Goal: Task Accomplishment & Management: Manage account settings

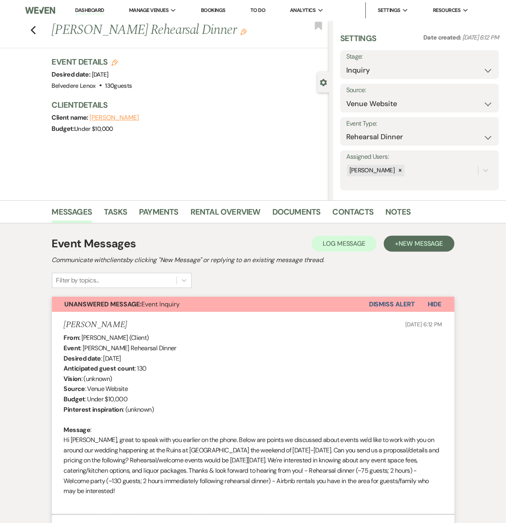
click at [404, 306] on button "Dismiss Alert" at bounding box center [392, 304] width 46 height 15
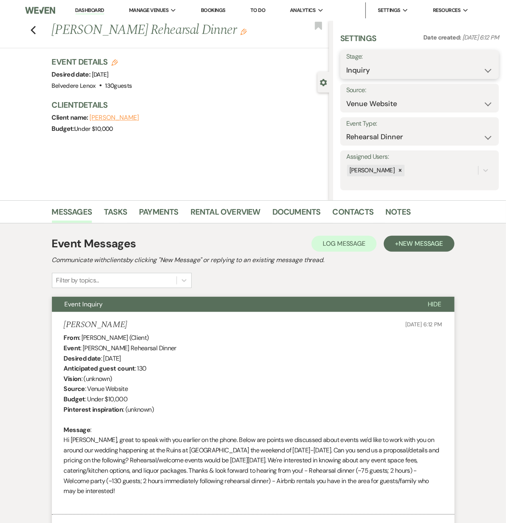
click at [374, 74] on select "Inquiry Follow Up Tour Requested Tour Confirmed Toured Proposal Sent Booked Lost" at bounding box center [419, 71] width 146 height 16
select select "8"
click at [346, 63] on select "Inquiry Follow Up Tour Requested Tour Confirmed Toured Proposal Sent Booked Lost" at bounding box center [419, 71] width 146 height 16
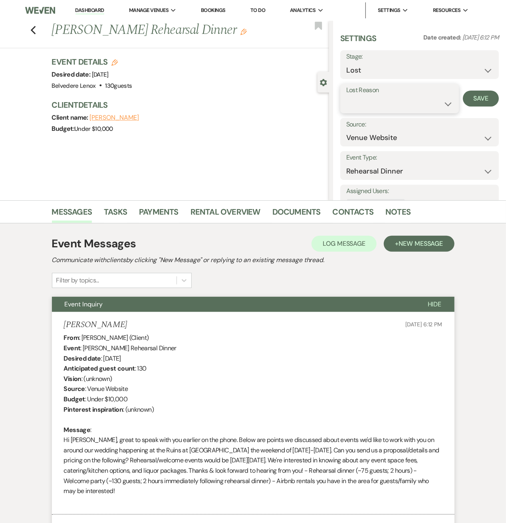
click at [382, 101] on select "Booked Elsewhere Budget Date Unavailable No Response Not a Good Match Capacity …" at bounding box center [399, 104] width 107 height 16
select select "6"
click at [346, 96] on select "Booked Elsewhere Budget Date Unavailable No Response Not a Good Match Capacity …" at bounding box center [399, 104] width 107 height 16
click at [477, 99] on button "Save" at bounding box center [481, 99] width 36 height 16
click at [36, 26] on icon "Previous" at bounding box center [33, 31] width 6 height 10
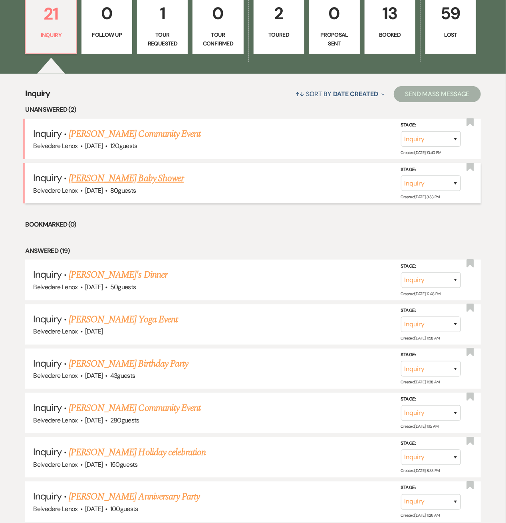
scroll to position [319, 0]
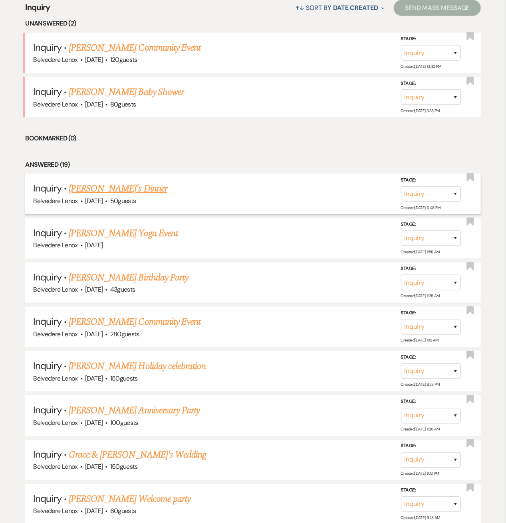
click at [123, 187] on link "James Gop's Dinner" at bounding box center [118, 189] width 99 height 14
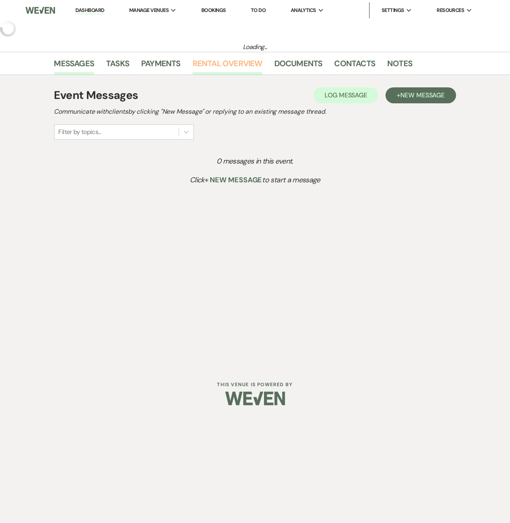
click at [214, 61] on link "Rental Overview" at bounding box center [228, 66] width 70 height 18
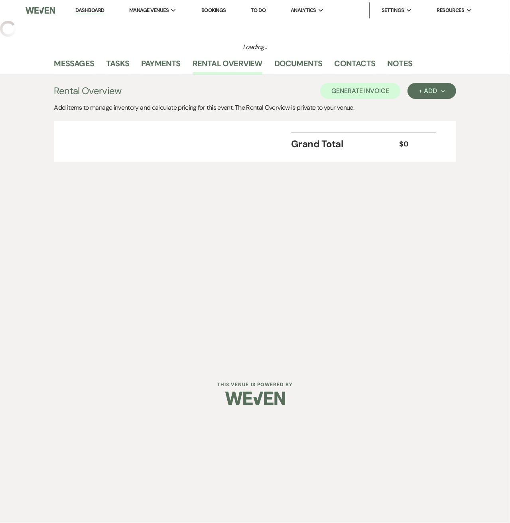
select select "20"
select select "13"
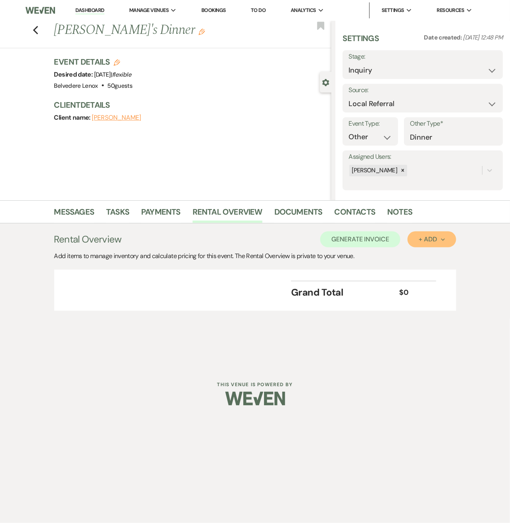
click at [419, 238] on button "+ Add Next" at bounding box center [432, 239] width 48 height 16
click at [411, 258] on button "Item" at bounding box center [428, 257] width 40 height 12
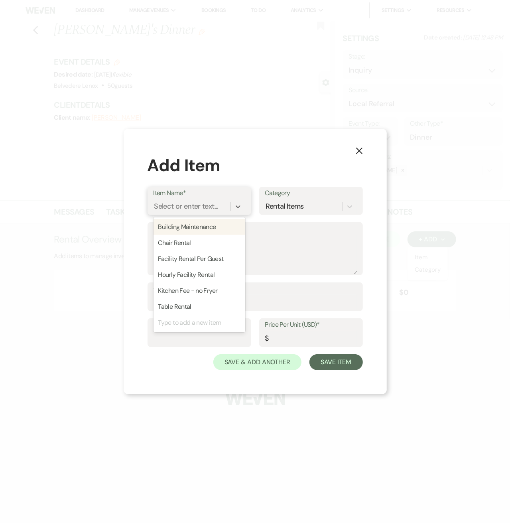
click at [219, 207] on div "Select or enter text..." at bounding box center [192, 207] width 77 height 14
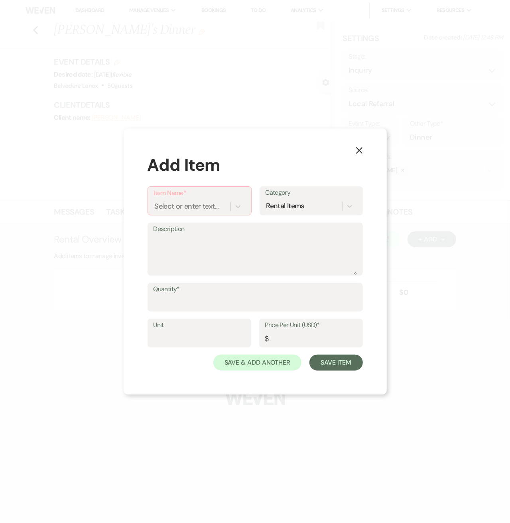
click at [364, 152] on button "X" at bounding box center [360, 150] width 12 height 14
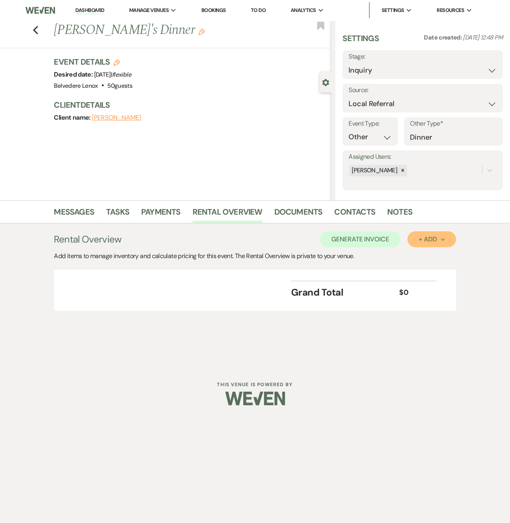
click at [439, 238] on div "+ Add Next" at bounding box center [432, 239] width 26 height 6
click at [439, 269] on button "Category" at bounding box center [429, 270] width 42 height 12
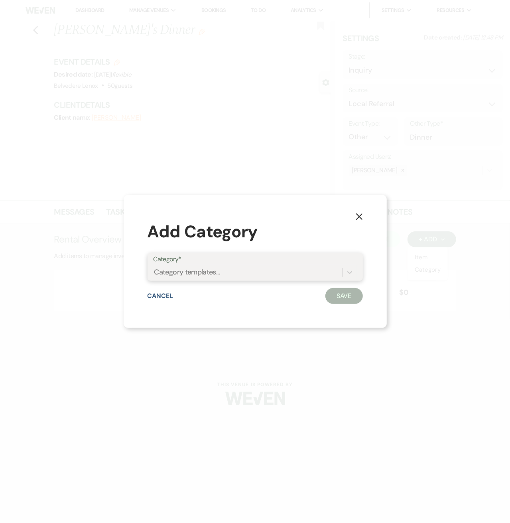
click at [188, 272] on div "Category templates..." at bounding box center [187, 272] width 66 height 11
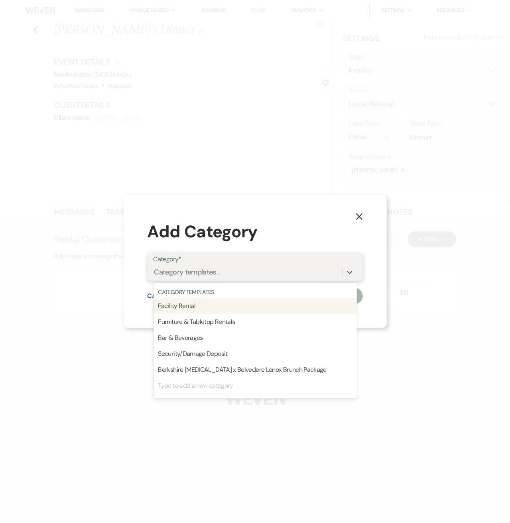
click at [188, 310] on div "Facility Rental" at bounding box center [256, 306] width 204 height 16
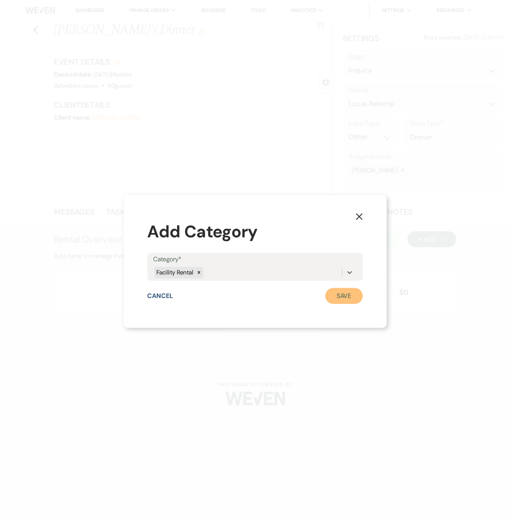
click at [355, 291] on button "Save" at bounding box center [345, 296] width 38 height 16
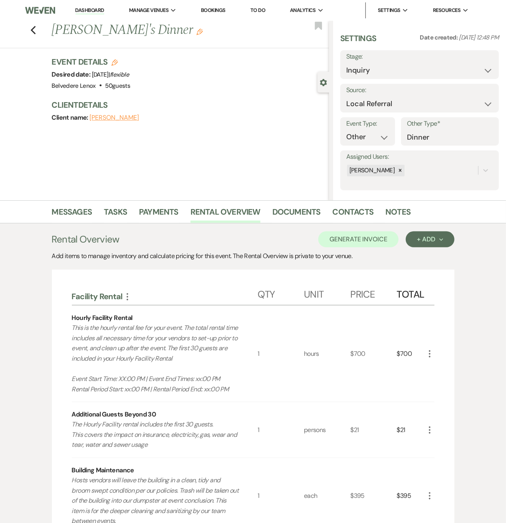
scroll to position [106, 0]
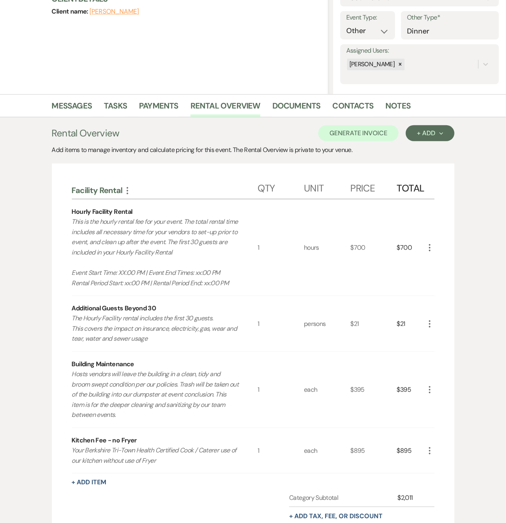
click at [430, 248] on icon "More" at bounding box center [430, 248] width 10 height 10
click at [434, 258] on button "Pencil Edit" at bounding box center [446, 263] width 42 height 13
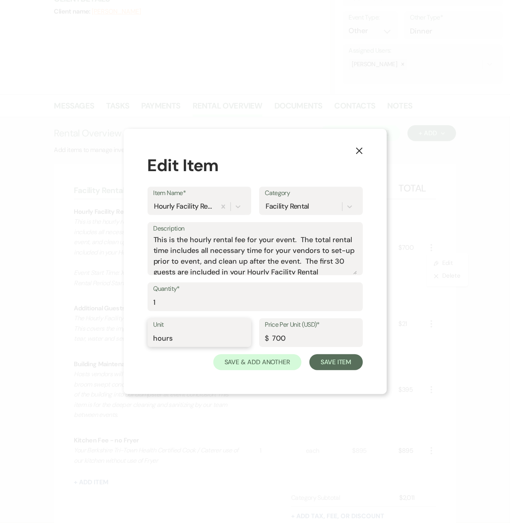
click at [170, 334] on input "hours" at bounding box center [200, 339] width 92 height 16
drag, startPoint x: 180, startPoint y: 339, endPoint x: 127, endPoint y: 338, distance: 53.1
click at [127, 338] on div "X Edit Item Item Name* Hourly Facility Rental Category Facility Rental Descript…" at bounding box center [255, 261] width 263 height 265
type input "evet"
type input "3000"
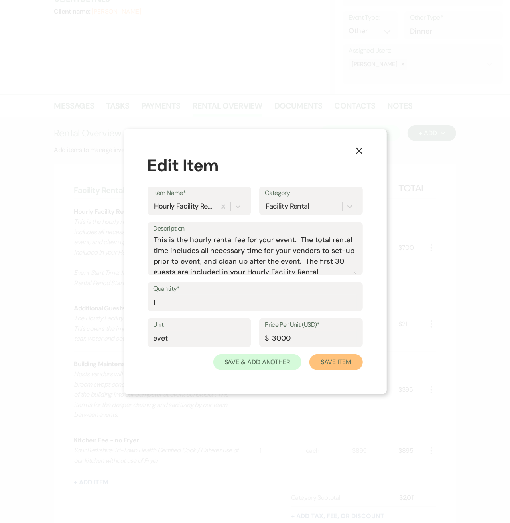
click at [315, 356] on button "Save Item" at bounding box center [336, 362] width 53 height 16
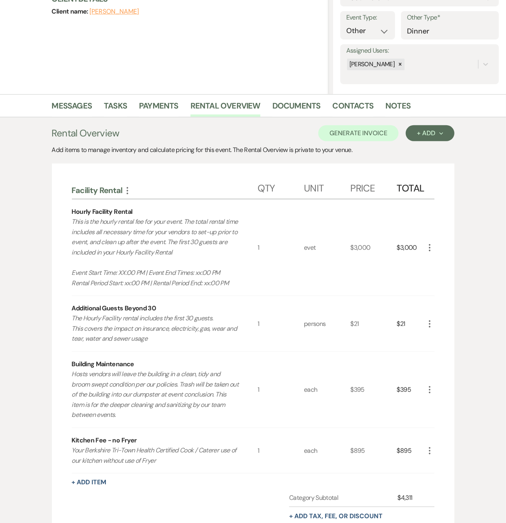
click at [430, 325] on icon "More" at bounding box center [430, 324] width 10 height 10
click at [435, 346] on button "X Delete" at bounding box center [446, 352] width 43 height 13
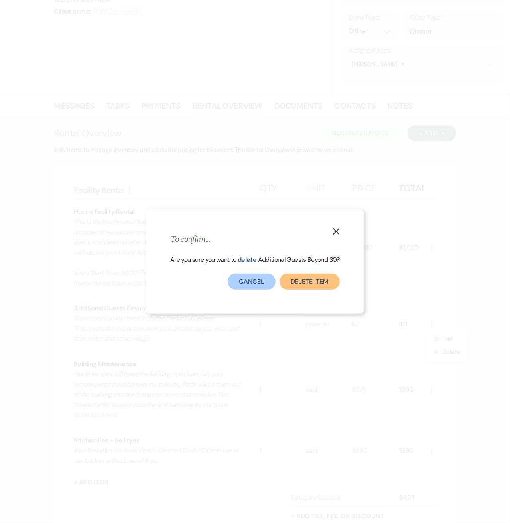
click at [322, 281] on button "Delete Item" at bounding box center [310, 282] width 60 height 16
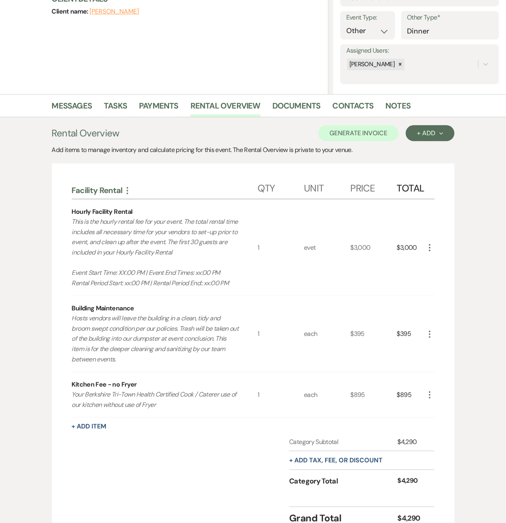
click at [431, 394] on icon "More" at bounding box center [430, 395] width 10 height 10
click at [441, 410] on button "Pencil Edit" at bounding box center [446, 410] width 42 height 13
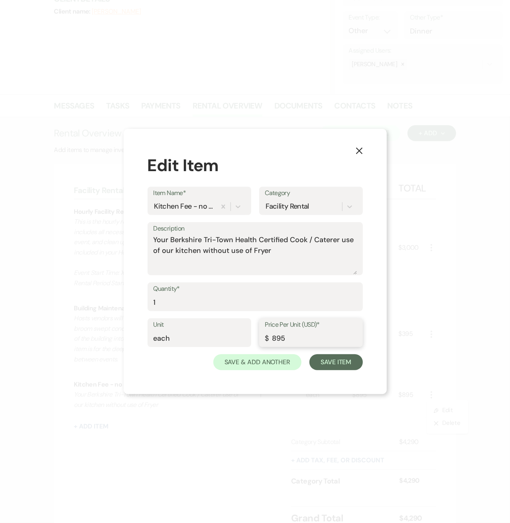
click at [292, 342] on input "895" at bounding box center [311, 339] width 92 height 16
click at [342, 362] on button "Save Item" at bounding box center [336, 362] width 53 height 16
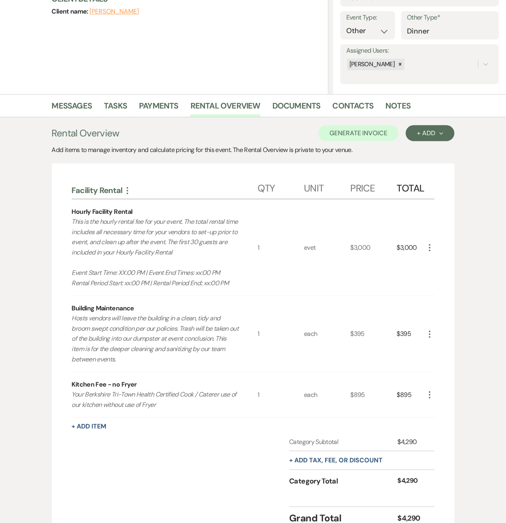
scroll to position [178, 0]
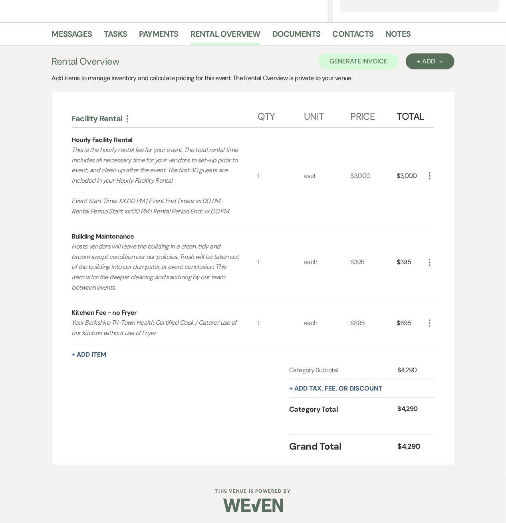
click at [427, 259] on icon "More" at bounding box center [430, 263] width 10 height 10
click at [436, 278] on use "button" at bounding box center [435, 278] width 5 height 5
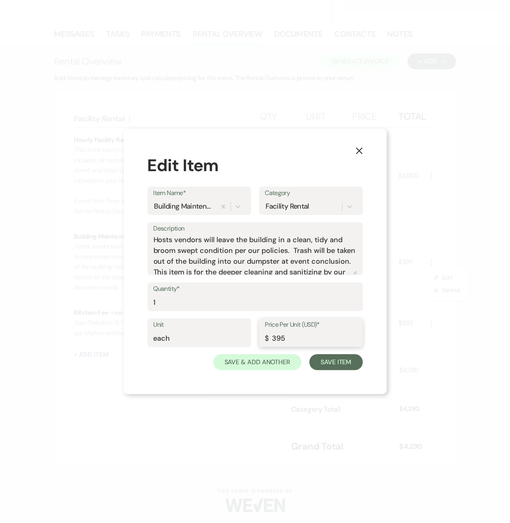
drag, startPoint x: 275, startPoint y: 342, endPoint x: 270, endPoint y: 342, distance: 4.8
click at [270, 342] on input "395" at bounding box center [311, 339] width 92 height 16
type input "495"
click at [344, 360] on button "Save Item" at bounding box center [336, 362] width 53 height 16
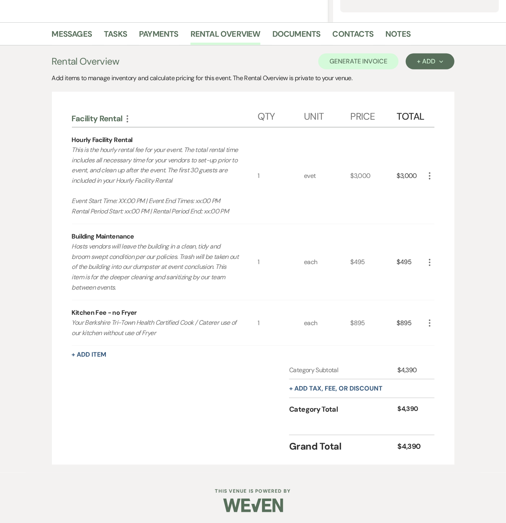
click at [429, 176] on use "button" at bounding box center [430, 175] width 2 height 7
click at [435, 189] on icon "Pencil" at bounding box center [435, 192] width 5 height 6
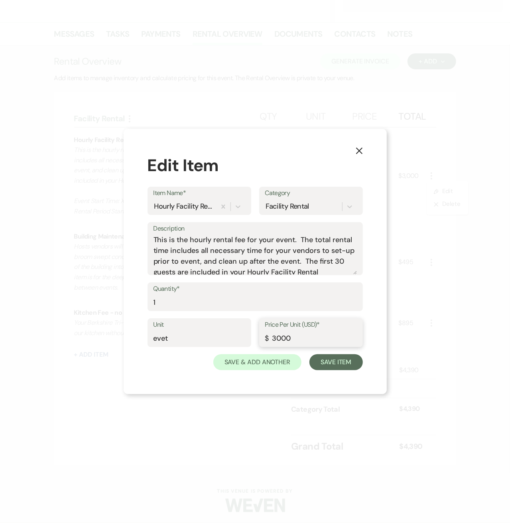
drag, startPoint x: 292, startPoint y: 338, endPoint x: 263, endPoint y: 343, distance: 29.5
click at [278, 341] on input "3000" at bounding box center [311, 339] width 92 height 16
drag, startPoint x: 251, startPoint y: 344, endPoint x: 246, endPoint y: 345, distance: 5.2
click at [246, 345] on div "Unit evet Price Per Unit (USD)* $ 3000" at bounding box center [256, 336] width 216 height 36
click at [299, 332] on input "3000" at bounding box center [311, 339] width 92 height 16
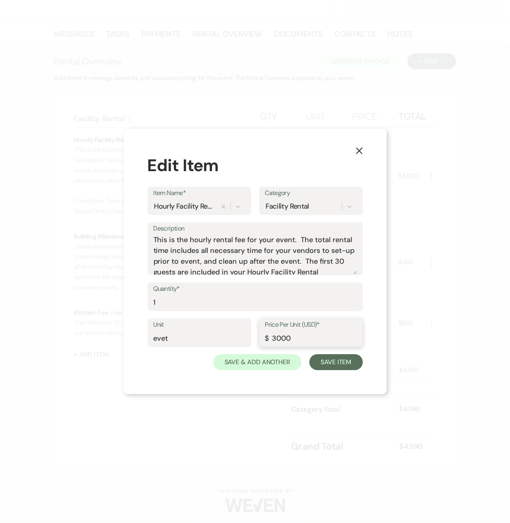
drag, startPoint x: 299, startPoint y: 338, endPoint x: 268, endPoint y: 341, distance: 30.5
click at [268, 341] on div "Price Per Unit (USD)* $ 3000" at bounding box center [311, 332] width 104 height 29
type input "2110"
click at [333, 367] on button "Save Item" at bounding box center [336, 362] width 53 height 16
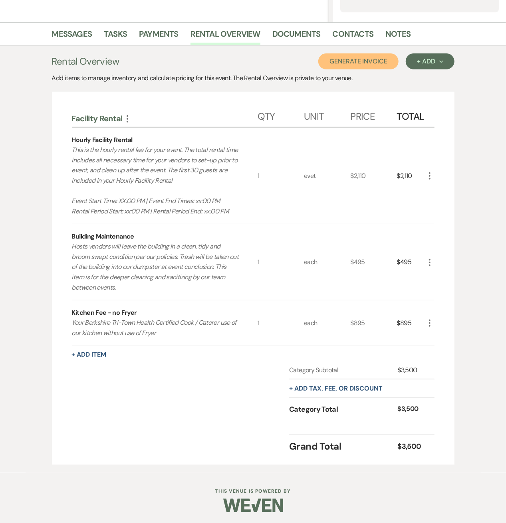
click at [388, 63] on button "Generate Invoice" at bounding box center [358, 61] width 80 height 16
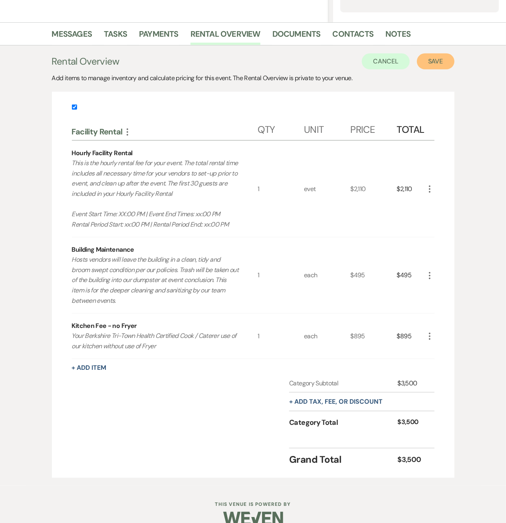
click at [437, 59] on button "Save" at bounding box center [436, 61] width 38 height 16
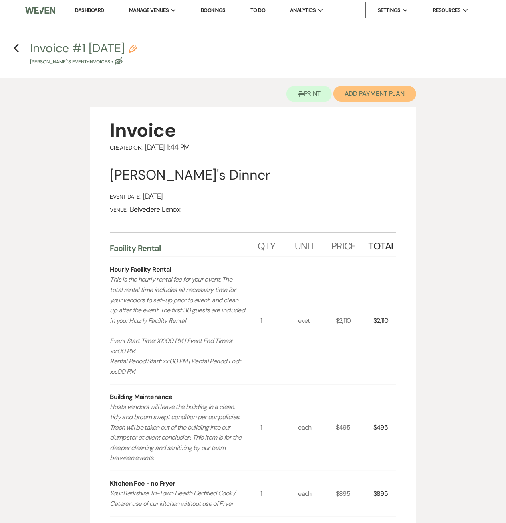
click at [362, 99] on button "Add Payment Plan" at bounding box center [374, 94] width 83 height 16
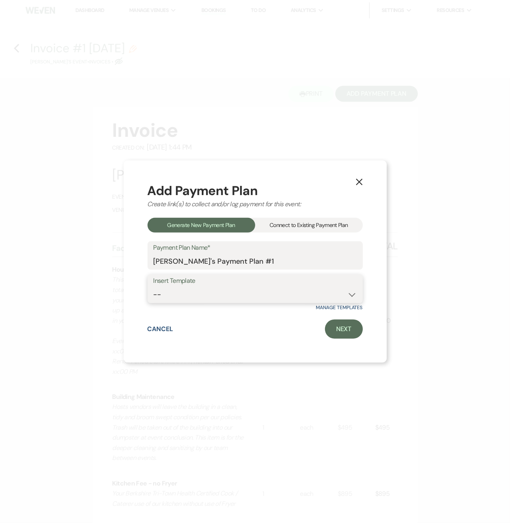
click at [188, 299] on select "-- Event Within 90 Days Event Within 180 Days Event More than 180 Days" at bounding box center [256, 295] width 204 height 16
select select "419"
click at [154, 287] on select "-- Event Within 90 Days Event Within 180 Days Event More than 180 Days" at bounding box center [256, 295] width 204 height 16
click at [340, 333] on link "Next" at bounding box center [344, 329] width 38 height 19
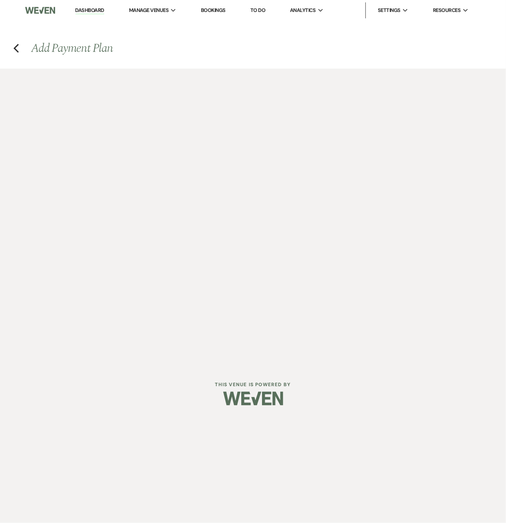
select select "28901"
select select "2"
select select "percentage"
select select "true"
select select "client"
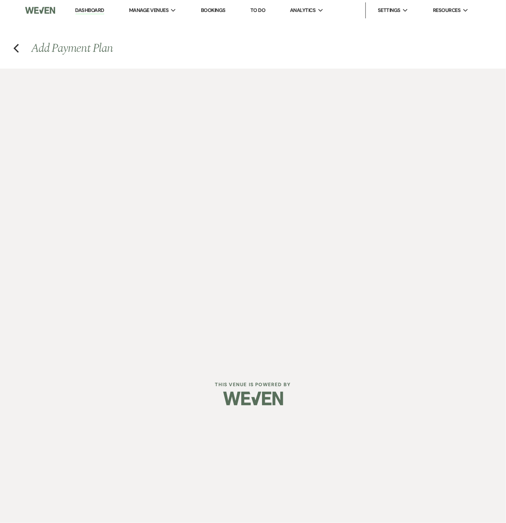
select select "weeks"
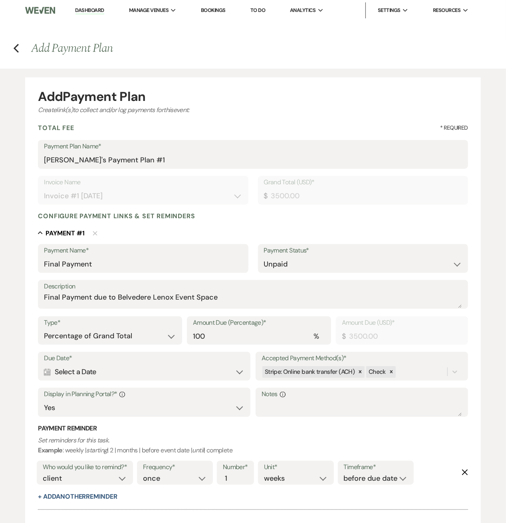
click at [92, 368] on div "Calendar Select a Date Expand" at bounding box center [144, 372] width 200 height 16
select select "day"
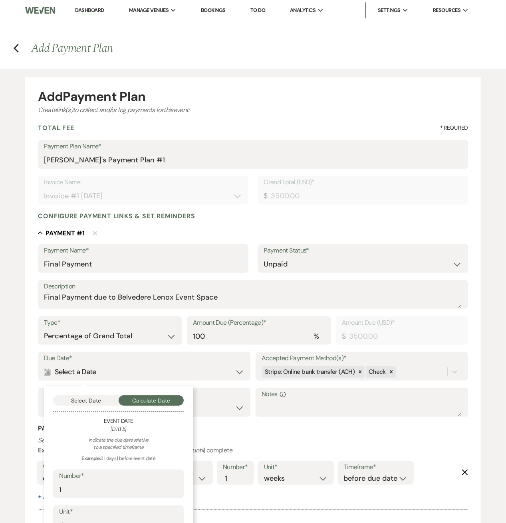
scroll to position [83, 0]
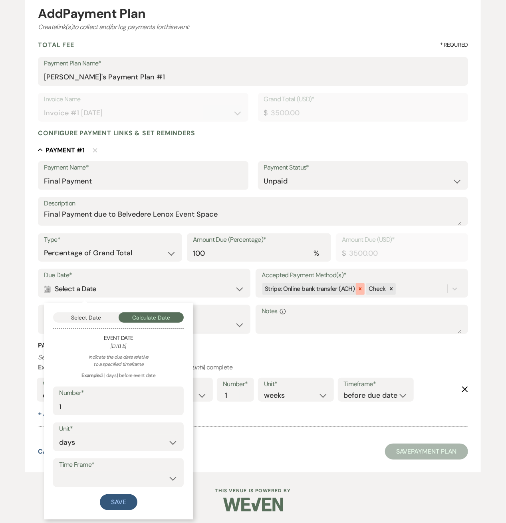
click at [360, 289] on icon at bounding box center [360, 289] width 6 height 6
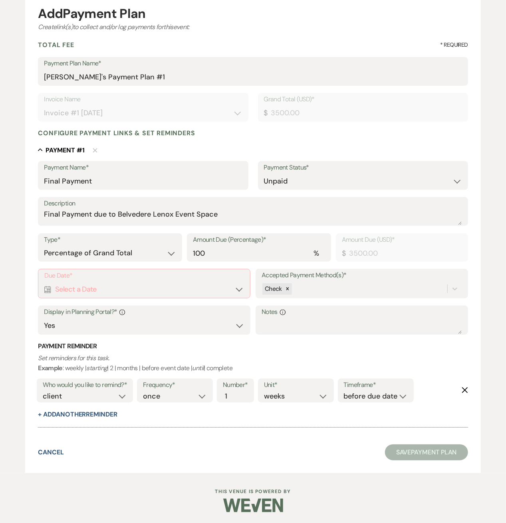
click at [113, 297] on div "Due Date* Calendar Select a Date Expand" at bounding box center [144, 284] width 212 height 30
click at [112, 291] on div "Calendar Select a Date Expand" at bounding box center [144, 290] width 200 height 16
select select "day"
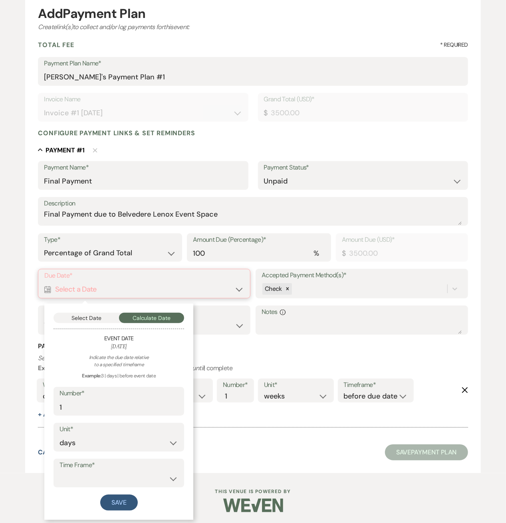
click at [82, 315] on button "Select Date" at bounding box center [85, 318] width 65 height 10
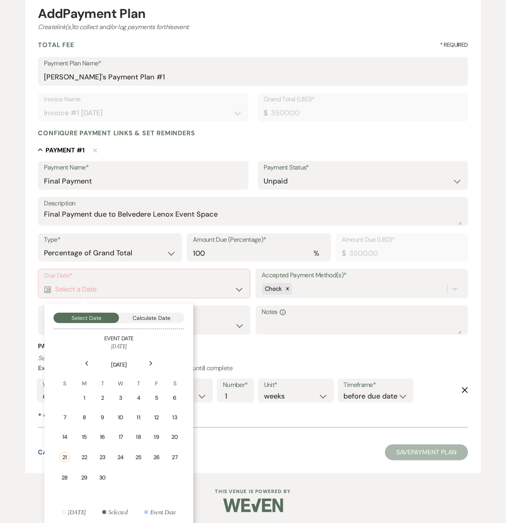
click at [84, 367] on div "Previous" at bounding box center [86, 363] width 13 height 13
click at [87, 364] on icon "Previous" at bounding box center [87, 363] width 4 height 5
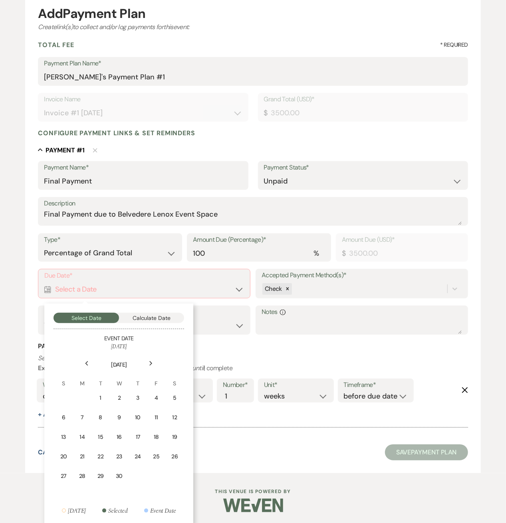
click at [87, 364] on icon "Previous" at bounding box center [87, 363] width 4 height 5
click at [152, 475] on div "28" at bounding box center [154, 477] width 7 height 8
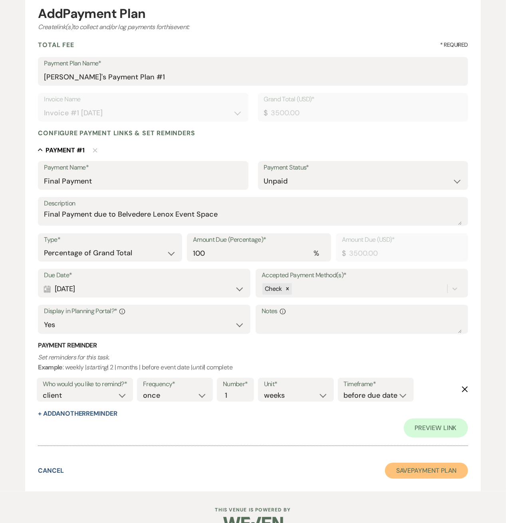
click at [405, 470] on button "Save Payment Plan" at bounding box center [426, 471] width 83 height 16
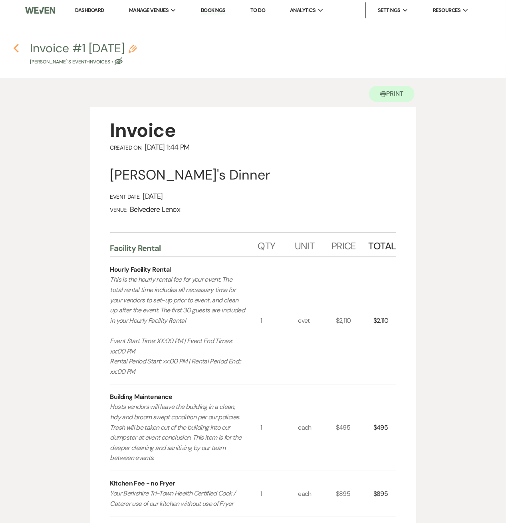
click at [16, 47] on use "button" at bounding box center [16, 48] width 5 height 9
select select "20"
select select "13"
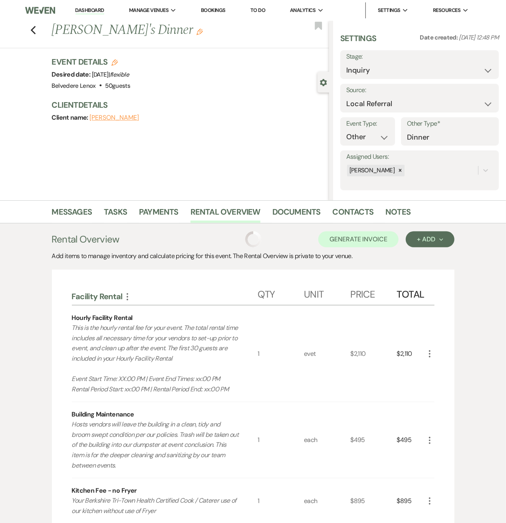
scroll to position [178, 0]
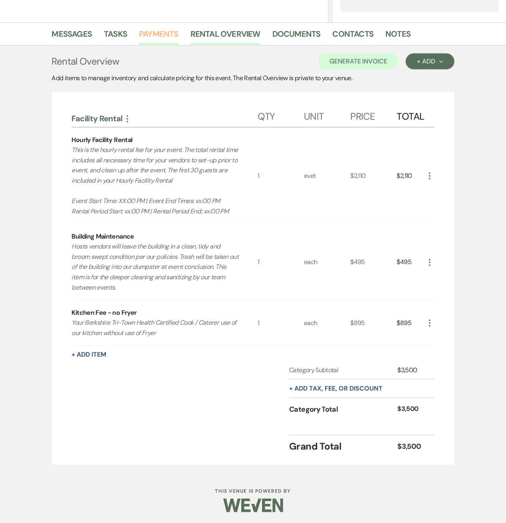
click at [144, 36] on link "Payments" at bounding box center [159, 37] width 40 height 18
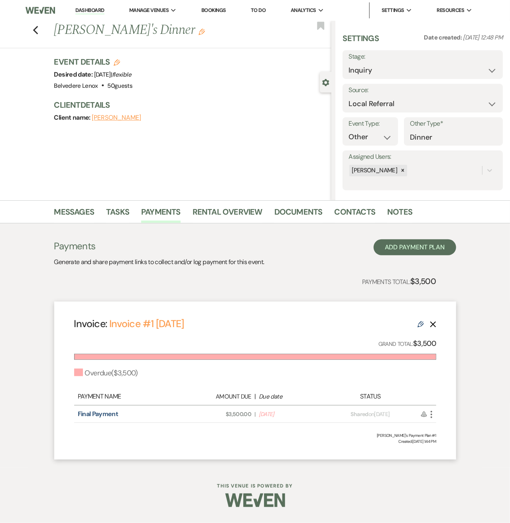
click at [432, 416] on icon "More" at bounding box center [432, 415] width 10 height 10
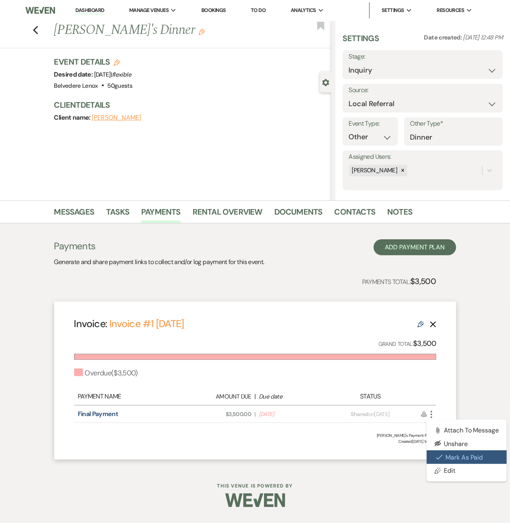
click at [442, 457] on icon "Check Mark" at bounding box center [440, 457] width 6 height 6
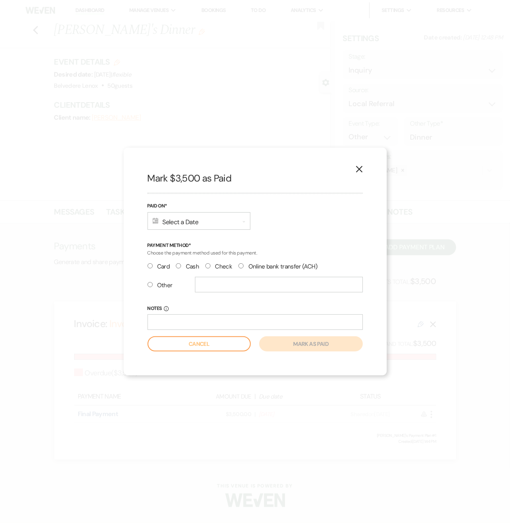
click at [216, 265] on label "Check" at bounding box center [219, 266] width 27 height 11
click at [211, 265] on input "Check" at bounding box center [208, 265] width 5 height 5
click at [218, 283] on input "text" at bounding box center [279, 285] width 168 height 16
radio input "false"
radio input "true"
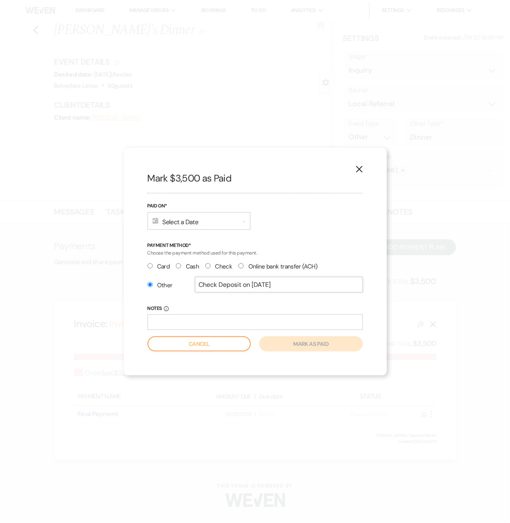
type input "Check Deposit on Feb 10"
click at [229, 219] on div "Calendar Select a Date Expand" at bounding box center [199, 221] width 103 height 18
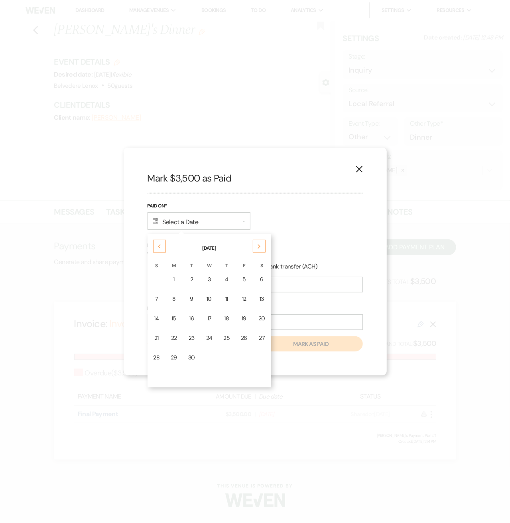
click at [160, 247] on icon "Previous" at bounding box center [160, 246] width 4 height 5
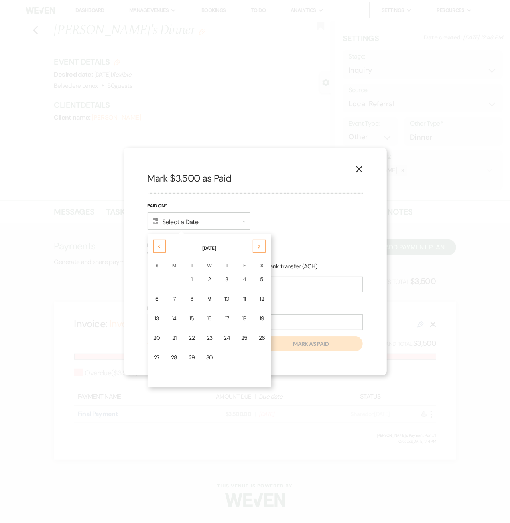
click at [160, 247] on icon "Previous" at bounding box center [160, 246] width 4 height 5
click at [172, 316] on div "10" at bounding box center [173, 319] width 6 height 8
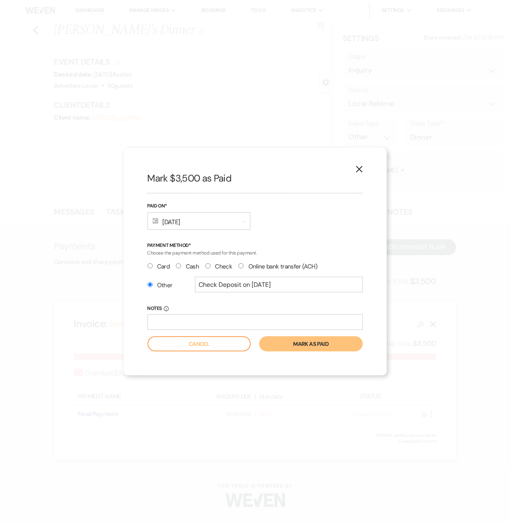
click at [325, 345] on button "Mark as paid" at bounding box center [310, 343] width 103 height 15
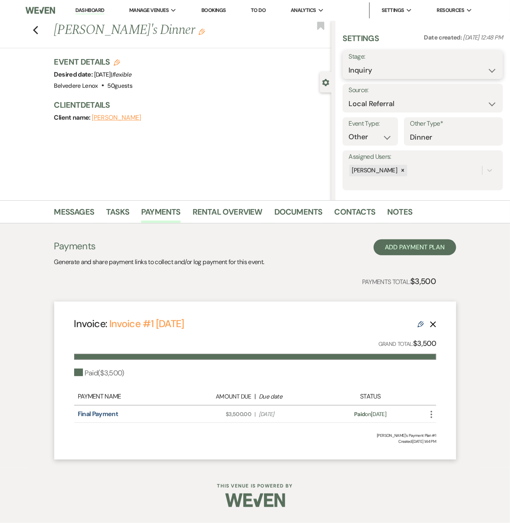
click at [455, 67] on select "Inquiry Follow Up Tour Requested Tour Confirmed Toured Proposal Sent Booked Lost" at bounding box center [423, 71] width 148 height 16
select select "7"
click at [349, 63] on select "Inquiry Follow Up Tour Requested Tour Confirmed Toured Proposal Sent Booked Lost" at bounding box center [423, 71] width 148 height 16
click at [489, 59] on button "Save" at bounding box center [486, 65] width 33 height 16
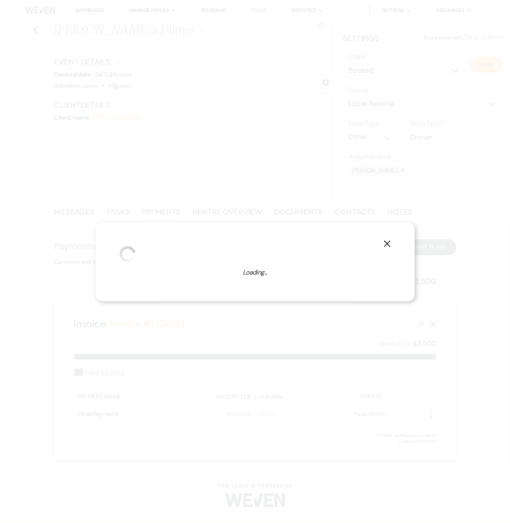
select select "13"
select select "835"
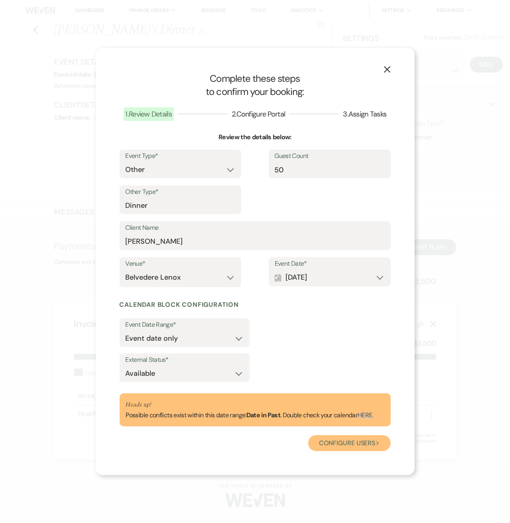
click at [338, 446] on button "Configure users Next" at bounding box center [350, 443] width 83 height 16
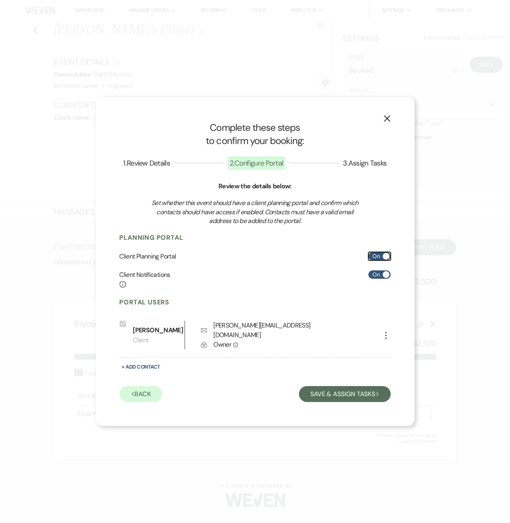
click at [370, 259] on label "On" at bounding box center [380, 256] width 22 height 8
click at [370, 259] on input "On" at bounding box center [380, 256] width 22 height 8
checkbox input "false"
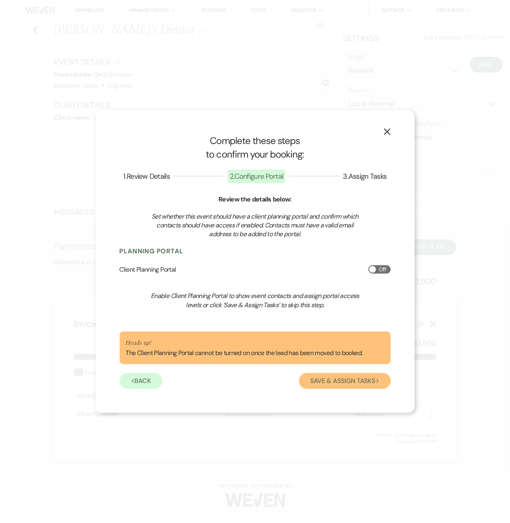
click at [341, 383] on button "Save & Assign Tasks Next" at bounding box center [344, 381] width 91 height 16
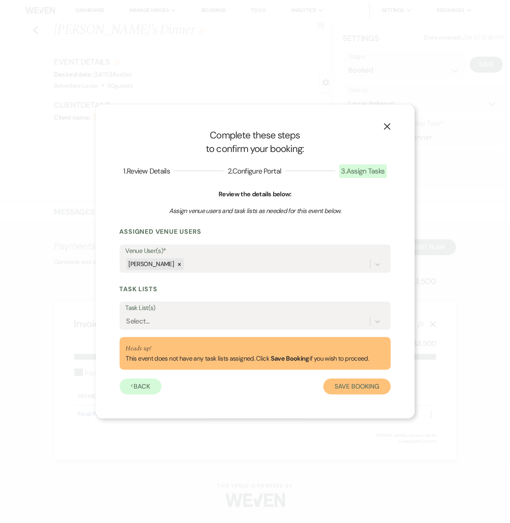
click at [350, 389] on button "Save Booking" at bounding box center [357, 387] width 67 height 16
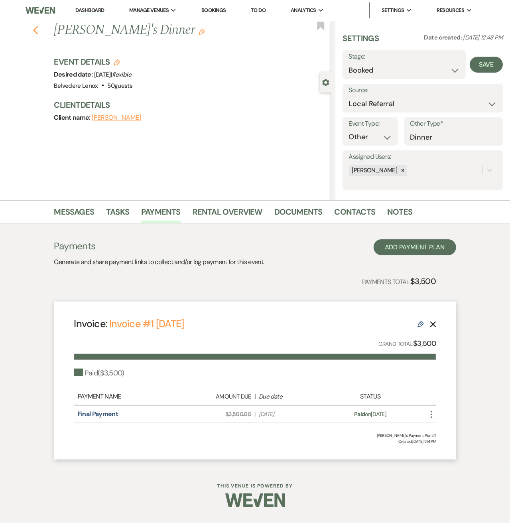
click at [35, 32] on use "button" at bounding box center [35, 30] width 5 height 9
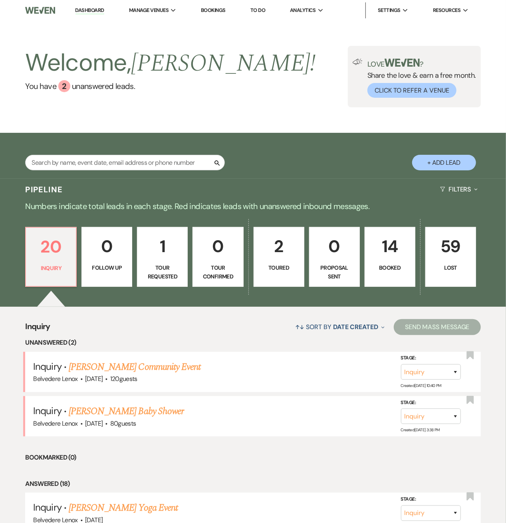
click at [405, 257] on p "14" at bounding box center [390, 246] width 40 height 27
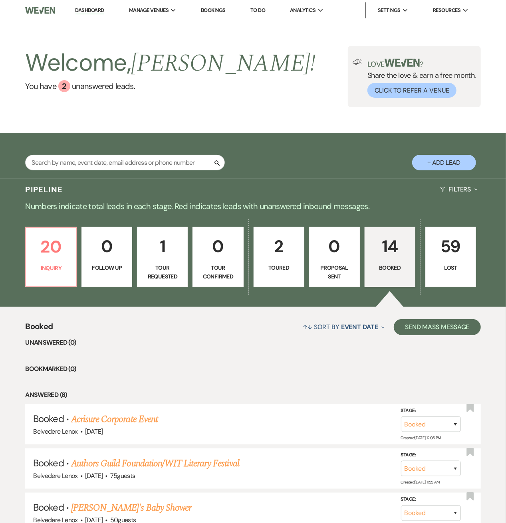
click at [250, 91] on div "Welcome, Scott ! You have 2 unanswered lead s . Love ? Share the love & earn a …" at bounding box center [253, 76] width 506 height 61
click at [173, 24] on li "Belvedere Lenox" at bounding box center [169, 26] width 72 height 8
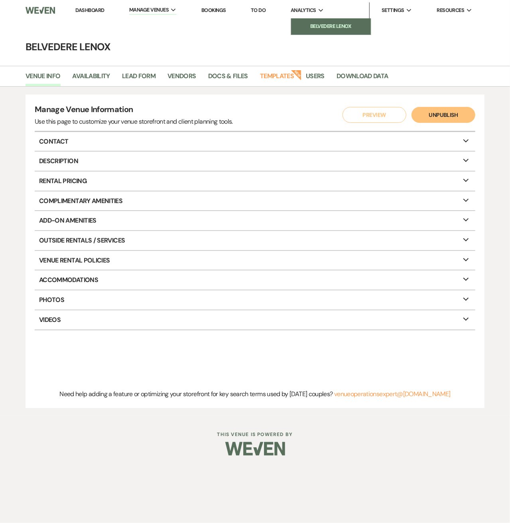
click at [306, 25] on li "Belvedere Lenox" at bounding box center [331, 26] width 72 height 8
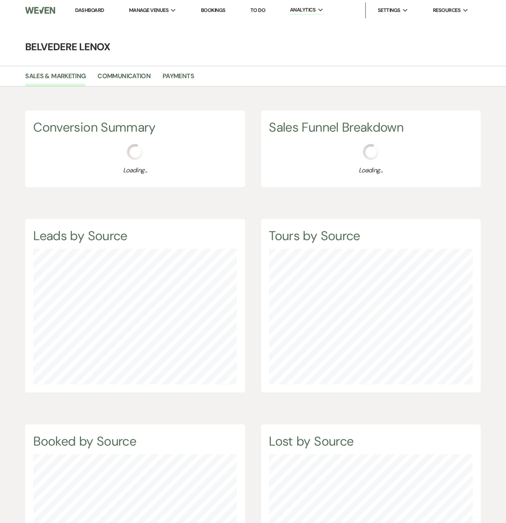
scroll to position [523, 506]
click at [192, 77] on link "Payments" at bounding box center [178, 78] width 32 height 15
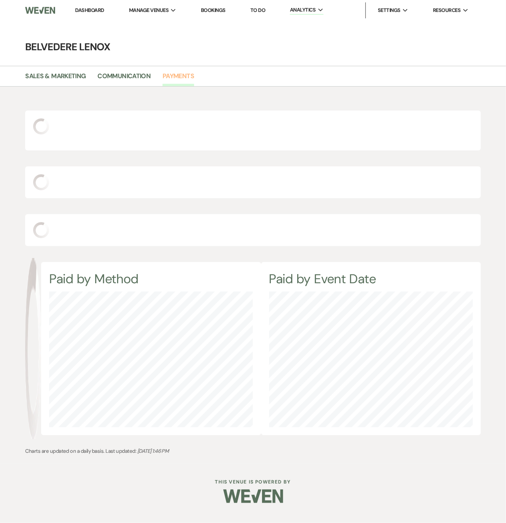
select select "2025"
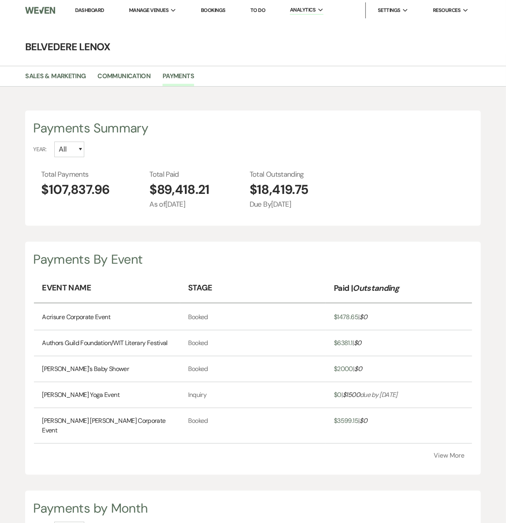
click at [467, 447] on div "Payments By Event Event Name Stage Paid | Outstanding Acrisure Corporate Event …" at bounding box center [252, 358] width 455 height 233
click at [458, 453] on button "View More" at bounding box center [449, 456] width 31 height 6
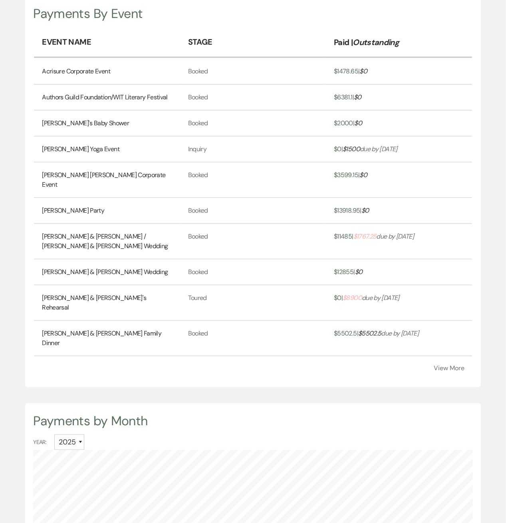
scroll to position [319, 0]
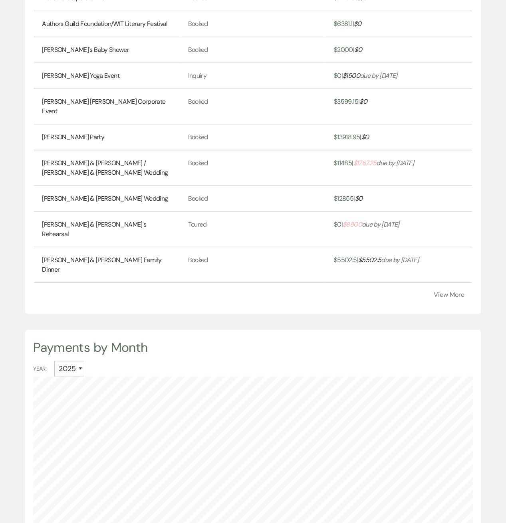
click at [441, 269] on div "Payments By Event Event Name Stage Paid | Outstanding Acrisure Corporate Event …" at bounding box center [252, 119] width 455 height 392
click at [451, 292] on button "View More" at bounding box center [449, 295] width 31 height 6
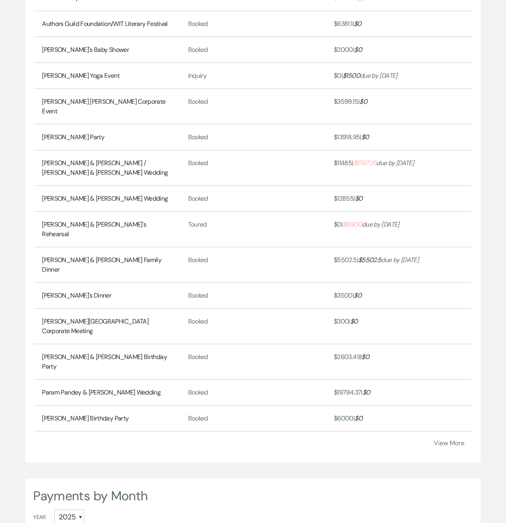
click at [464, 441] on button "View More" at bounding box center [449, 444] width 31 height 6
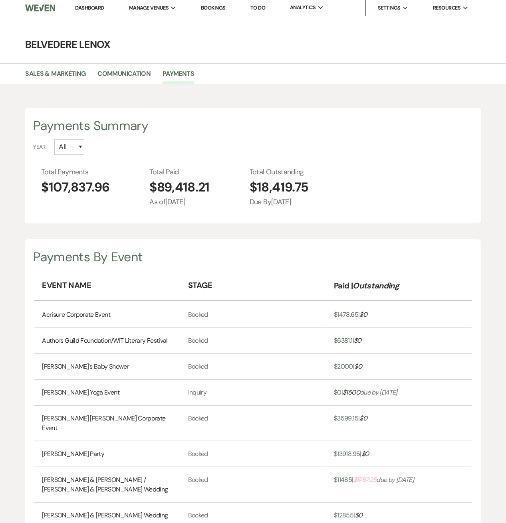
scroll to position [0, 0]
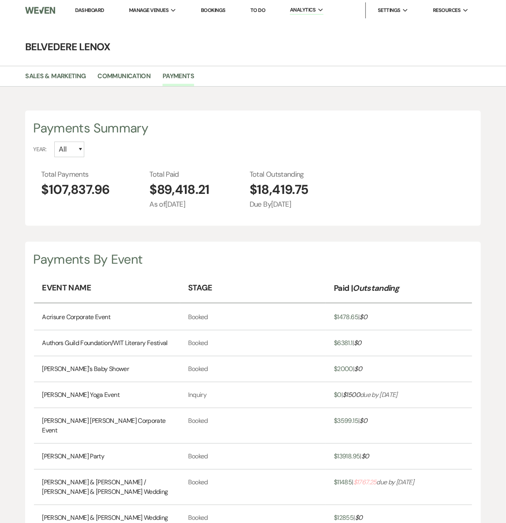
click at [91, 12] on link "Dashboard" at bounding box center [89, 10] width 29 height 7
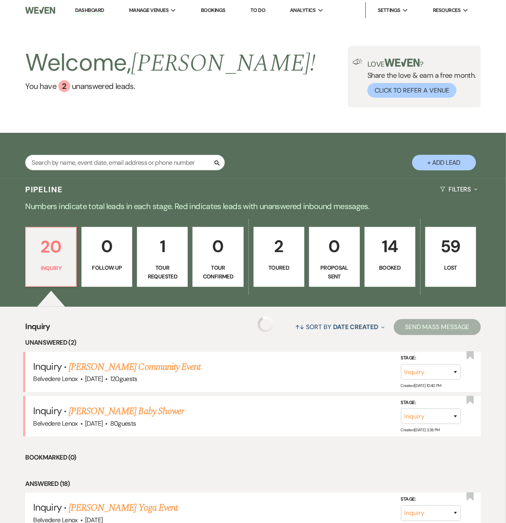
click at [392, 261] on link "14 Booked" at bounding box center [389, 257] width 51 height 60
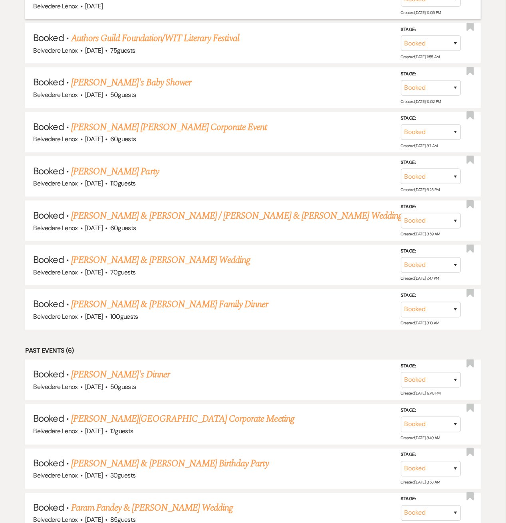
scroll to position [319, 0]
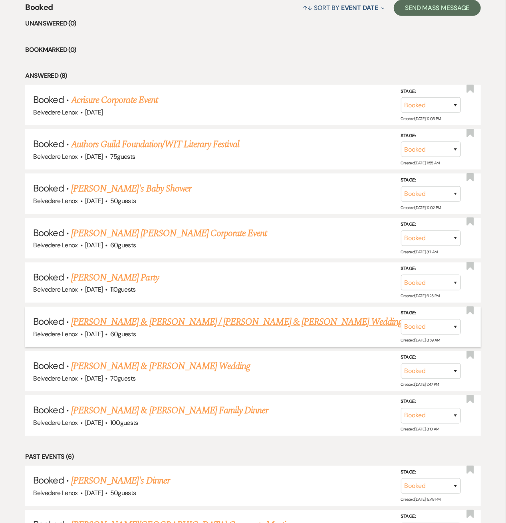
click at [112, 321] on link "Claudia & Adam Laslie / Mucci & Adam Mucci's Wedding" at bounding box center [236, 322] width 331 height 14
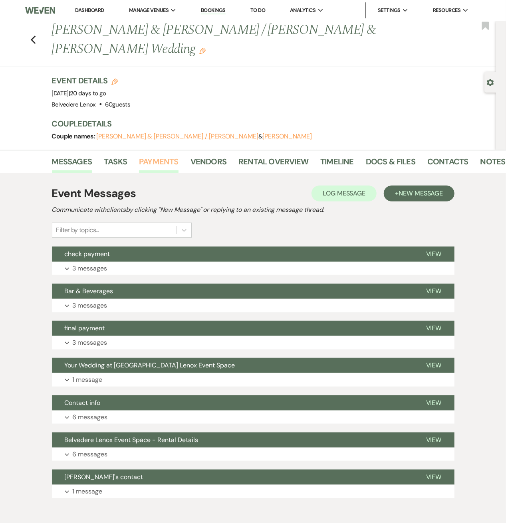
click at [167, 155] on link "Payments" at bounding box center [159, 164] width 40 height 18
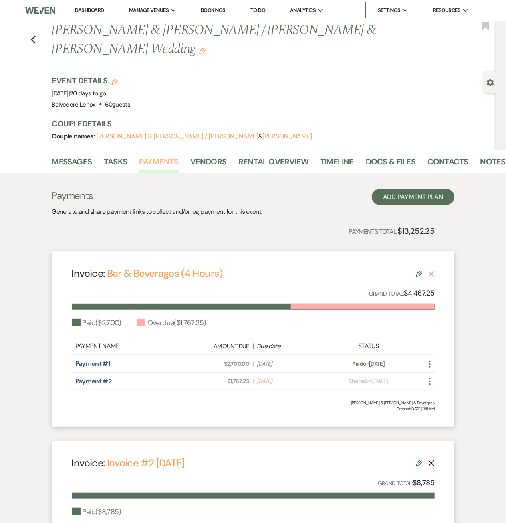
scroll to position [106, 0]
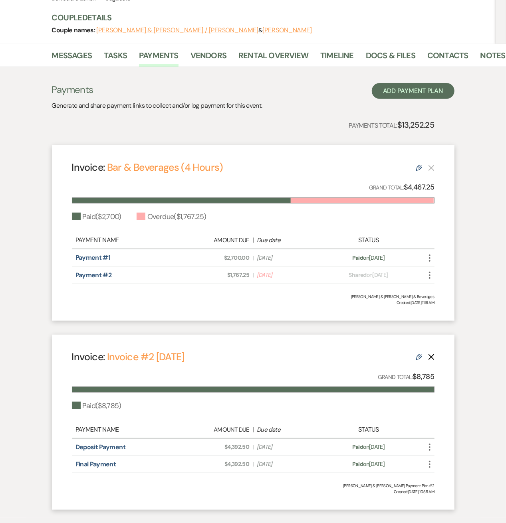
click at [431, 271] on icon "More" at bounding box center [430, 276] width 10 height 10
click at [441, 312] on button "Check Mark Mark as Paid" at bounding box center [465, 319] width 81 height 14
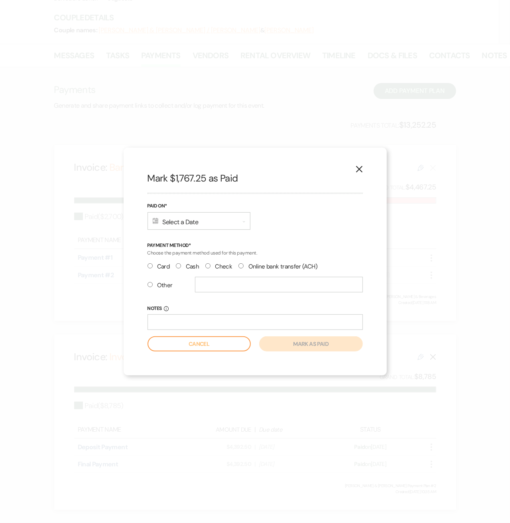
click at [211, 263] on label "Check" at bounding box center [219, 266] width 27 height 11
click at [211, 263] on input "Check" at bounding box center [208, 265] width 5 height 5
radio input "true"
click at [206, 223] on div "Calendar Select a Date Expand" at bounding box center [199, 221] width 103 height 18
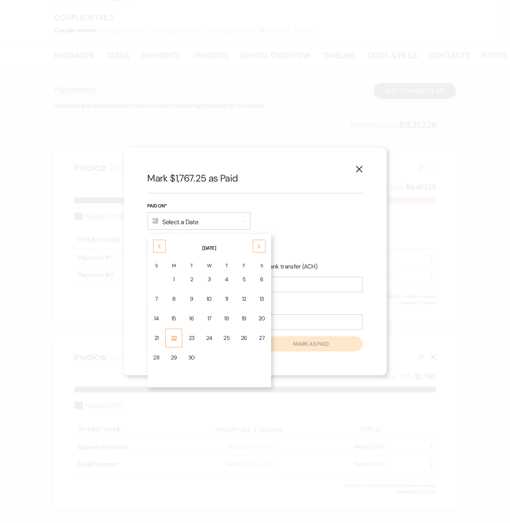
click at [177, 337] on td "22" at bounding box center [174, 338] width 17 height 19
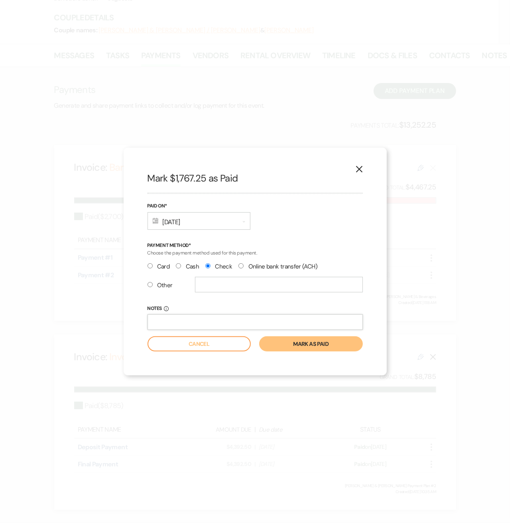
click at [188, 320] on input "Notes Info" at bounding box center [256, 323] width 216 height 16
type input "Check 1024"
click at [302, 343] on button "Mark as paid" at bounding box center [310, 343] width 103 height 15
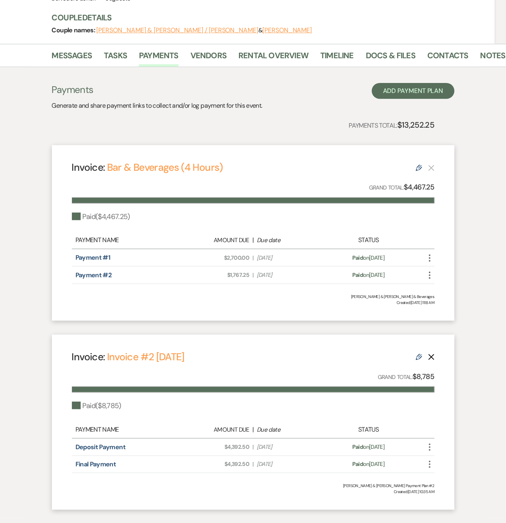
scroll to position [0, 0]
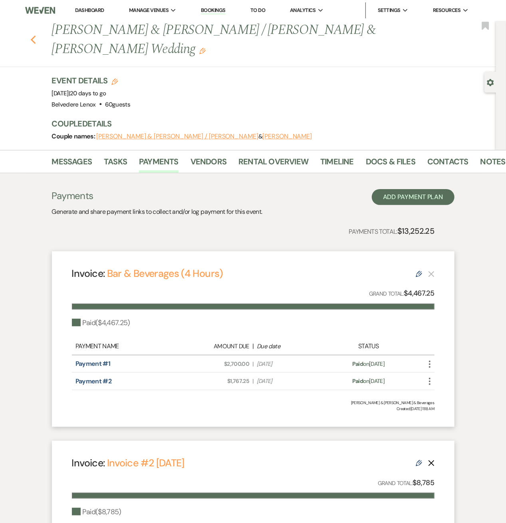
click at [34, 35] on icon "Previous" at bounding box center [33, 40] width 6 height 10
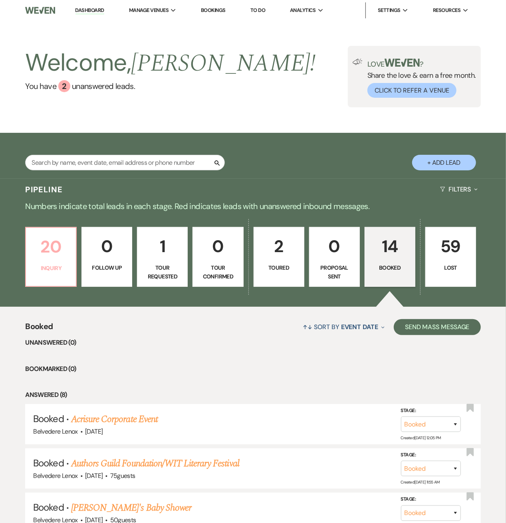
click at [48, 249] on p "20" at bounding box center [51, 246] width 40 height 27
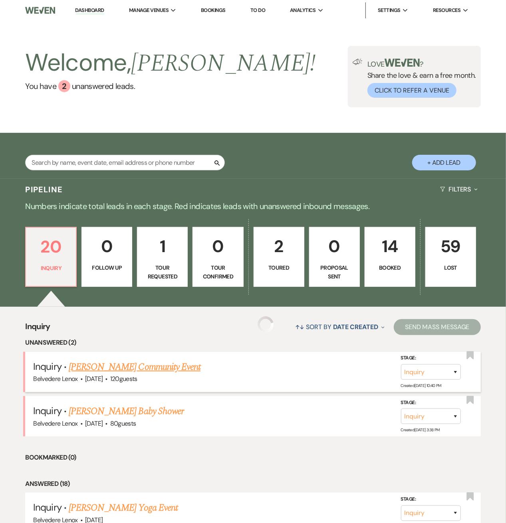
click at [123, 362] on link "[PERSON_NAME] Community Event" at bounding box center [135, 367] width 132 height 14
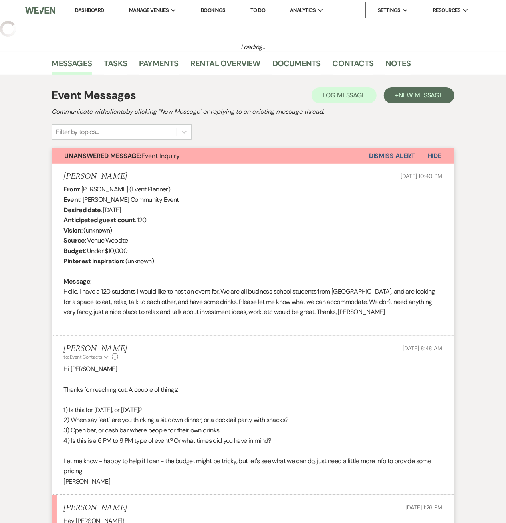
select select "5"
select select "7"
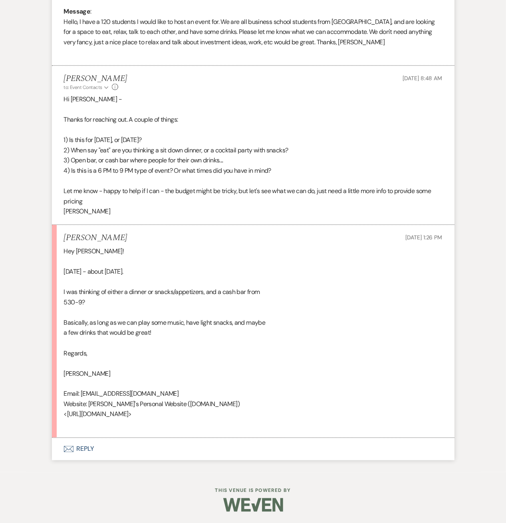
scroll to position [418, 0]
drag, startPoint x: 136, startPoint y: 415, endPoint x: 66, endPoint y: 415, distance: 70.6
click at [66, 415] on div "Hey Scott! October 2025 - about 3 weeks from now. I was thinking of either a di…" at bounding box center [253, 339] width 378 height 184
copy div "https://www.kanishkt.com"
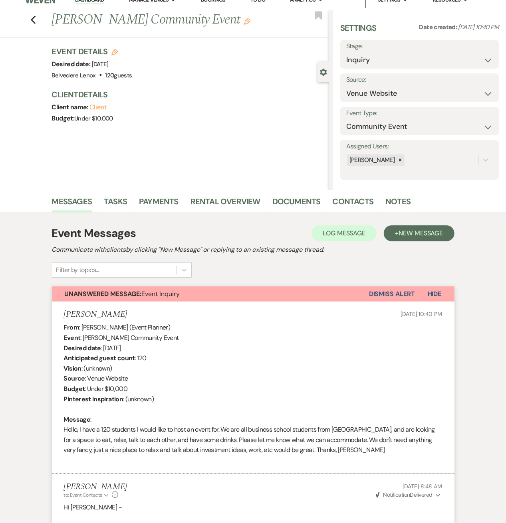
scroll to position [0, 0]
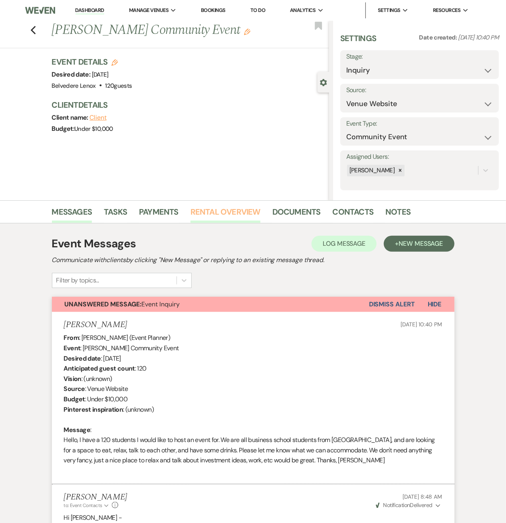
click at [215, 218] on link "Rental Overview" at bounding box center [225, 215] width 70 height 18
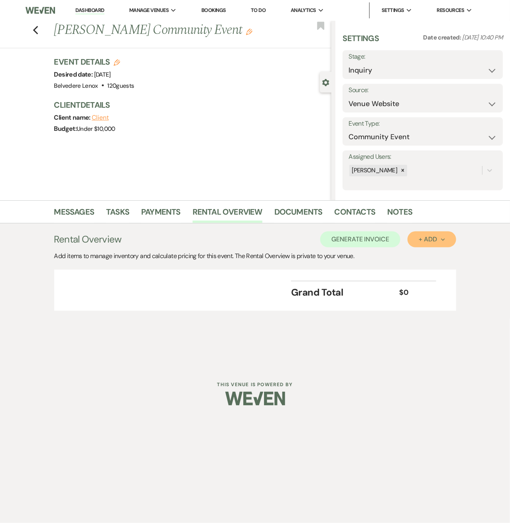
click at [440, 241] on div "+ Add Next" at bounding box center [432, 239] width 26 height 6
click at [431, 267] on button "Category" at bounding box center [429, 270] width 42 height 12
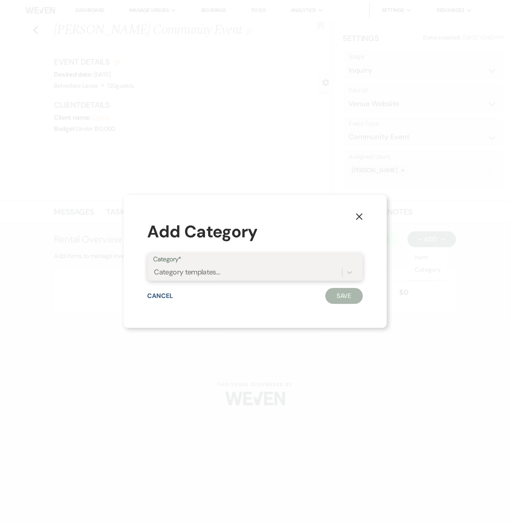
click at [294, 277] on div "Category templates..." at bounding box center [248, 273] width 189 height 14
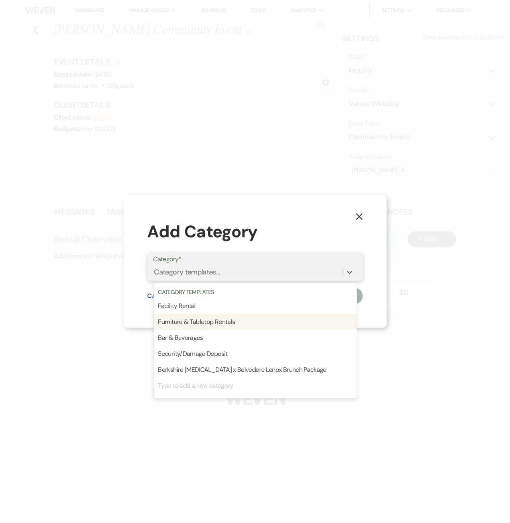
click at [267, 320] on div "Furniture & Tabletop Rentals" at bounding box center [256, 322] width 204 height 16
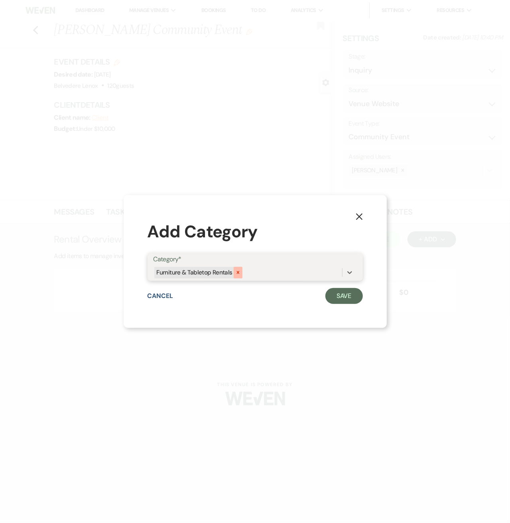
click at [235, 273] on icon at bounding box center [238, 273] width 6 height 6
click at [336, 274] on div "Category templates..." at bounding box center [248, 273] width 189 height 14
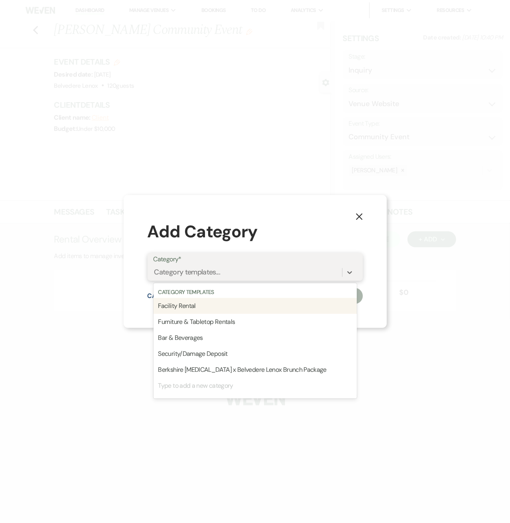
click at [215, 308] on div "Facility Rental" at bounding box center [256, 306] width 204 height 16
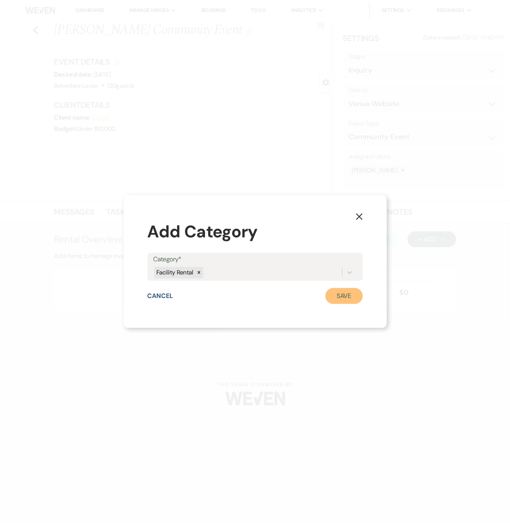
click at [342, 294] on button "Save" at bounding box center [345, 296] width 38 height 16
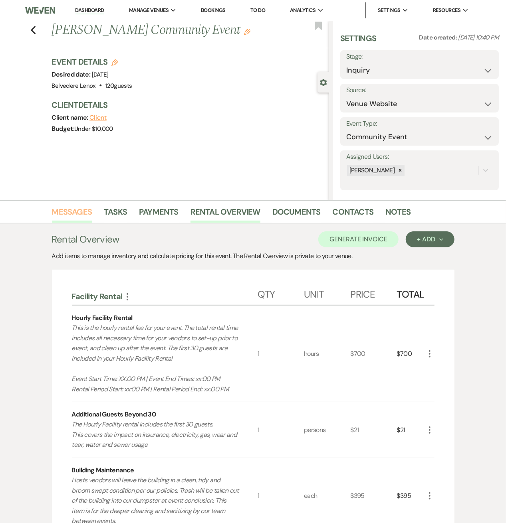
click at [87, 213] on link "Messages" at bounding box center [72, 215] width 40 height 18
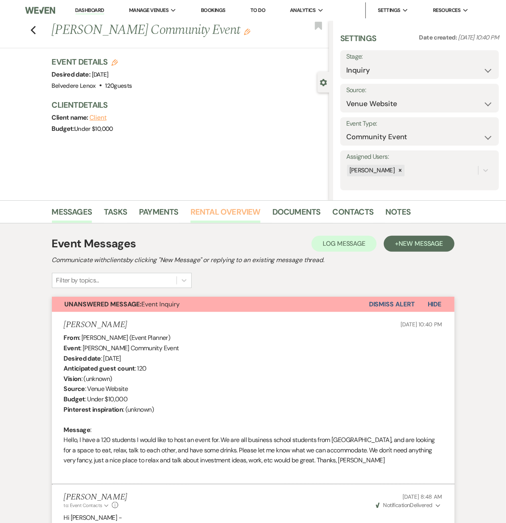
click at [251, 211] on link "Rental Overview" at bounding box center [225, 215] width 70 height 18
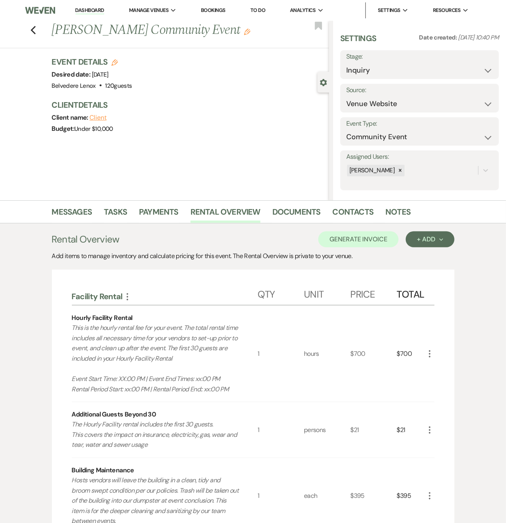
click at [429, 356] on icon "More" at bounding box center [430, 354] width 10 height 10
click at [438, 372] on button "Pencil Edit" at bounding box center [446, 369] width 42 height 13
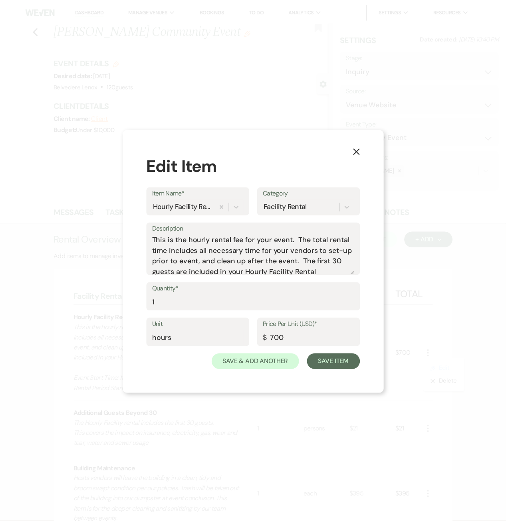
scroll to position [36, 0]
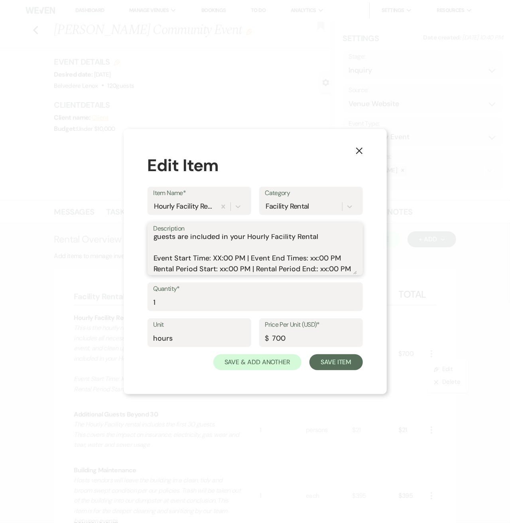
click at [228, 258] on textarea "This is the hourly rental fee for your event. The total rental time includes al…" at bounding box center [256, 255] width 204 height 40
click at [221, 257] on textarea "This is the hourly rental fee for your event. The total rental time includes al…" at bounding box center [256, 255] width 204 height 40
click at [308, 258] on textarea "This is the hourly rental fee for your event. The total rental time includes al…" at bounding box center [256, 255] width 204 height 40
click at [222, 269] on textarea "This is the hourly rental fee for your event. The total rental time includes al…" at bounding box center [256, 255] width 204 height 40
click at [319, 269] on textarea "This is the hourly rental fee for your event. The total rental time includes al…" at bounding box center [256, 255] width 204 height 40
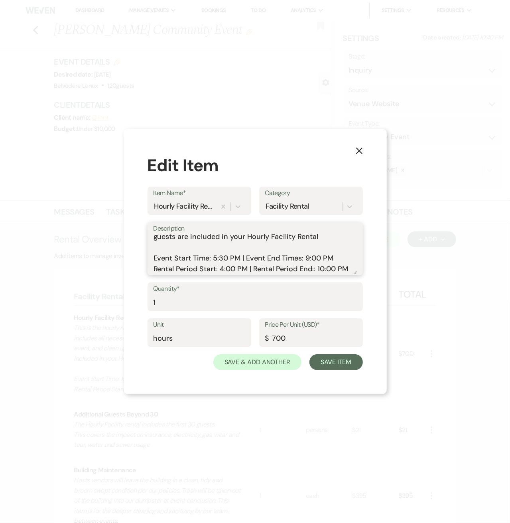
click at [314, 271] on textarea "This is the hourly rental fee for your event. The total rental time includes al…" at bounding box center [256, 255] width 204 height 40
type textarea "This is the hourly rental fee for your event. The total rental time includes al…"
click at [148, 313] on div "Quantity* 1" at bounding box center [256, 301] width 216 height 36
drag, startPoint x: 161, startPoint y: 307, endPoint x: 150, endPoint y: 307, distance: 11.2
click at [150, 307] on div "Quantity* 1" at bounding box center [256, 297] width 216 height 29
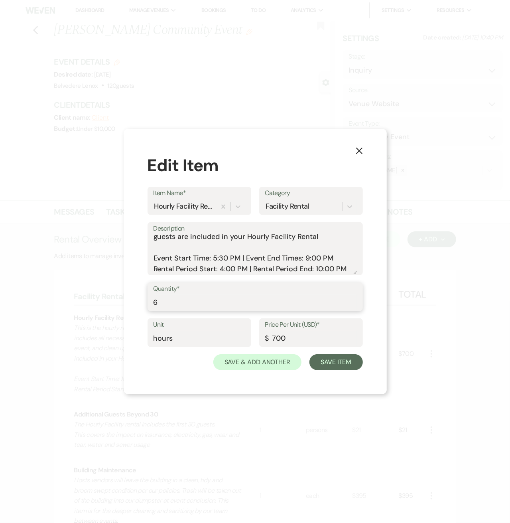
type input "6"
click at [310, 335] on input "700" at bounding box center [311, 339] width 92 height 16
click at [258, 340] on div "Unit hours Price Per Unit (USD)* $ 700" at bounding box center [256, 336] width 216 height 36
click at [203, 343] on input "hours" at bounding box center [200, 339] width 92 height 16
type input "hours795"
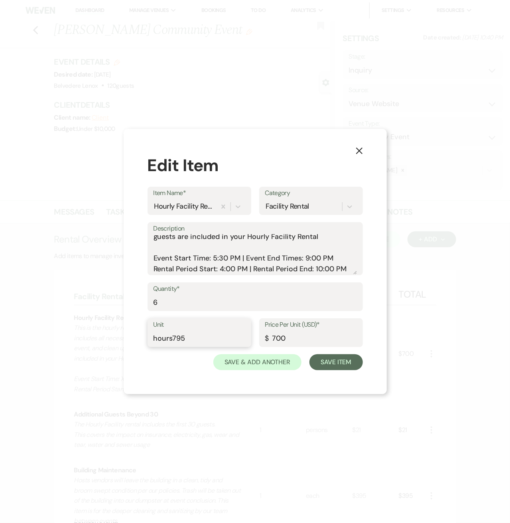
click at [310, 354] on button "Save Item" at bounding box center [336, 362] width 53 height 16
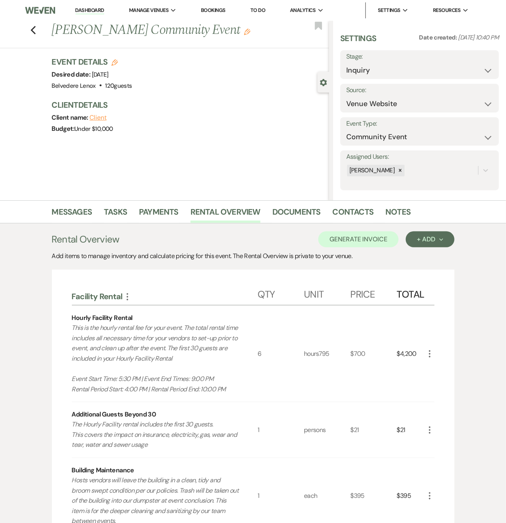
click at [427, 355] on icon "More" at bounding box center [430, 354] width 10 height 10
click at [434, 366] on button "Pencil Edit" at bounding box center [446, 369] width 42 height 13
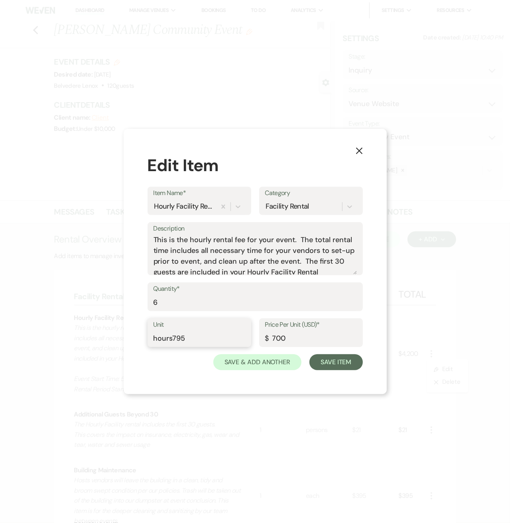
click at [202, 335] on input "hours795" at bounding box center [200, 339] width 92 height 16
type input "hours"
click at [326, 340] on input "700" at bounding box center [311, 339] width 92 height 16
type input "795"
click at [318, 356] on button "Save Item" at bounding box center [336, 362] width 53 height 16
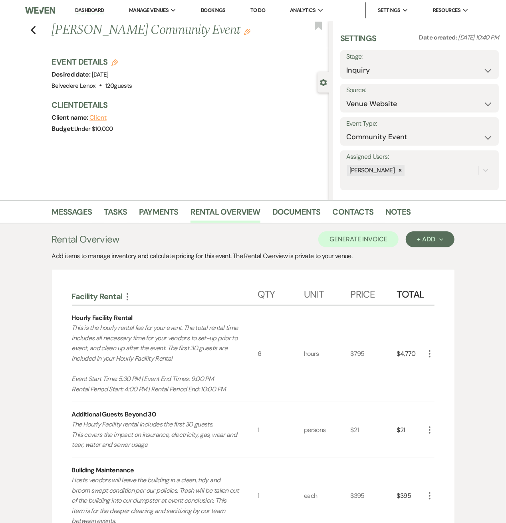
click at [429, 430] on use "button" at bounding box center [430, 430] width 2 height 7
click at [434, 443] on icon "Pencil" at bounding box center [435, 446] width 5 height 6
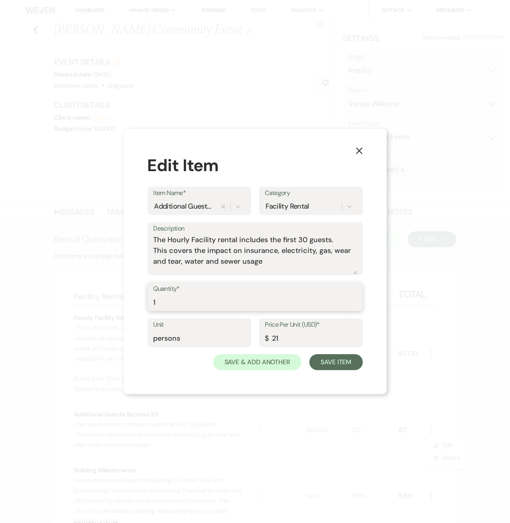
click at [159, 296] on input "1" at bounding box center [256, 303] width 204 height 16
click at [163, 304] on input "1" at bounding box center [256, 303] width 204 height 16
click at [136, 305] on div "X Edit Item Item Name* Additional Guests Beyond 30 Category Facility Rental Des…" at bounding box center [255, 261] width 263 height 265
click at [180, 303] on input "1" at bounding box center [256, 303] width 204 height 16
drag, startPoint x: 153, startPoint y: 304, endPoint x: 140, endPoint y: 305, distance: 12.8
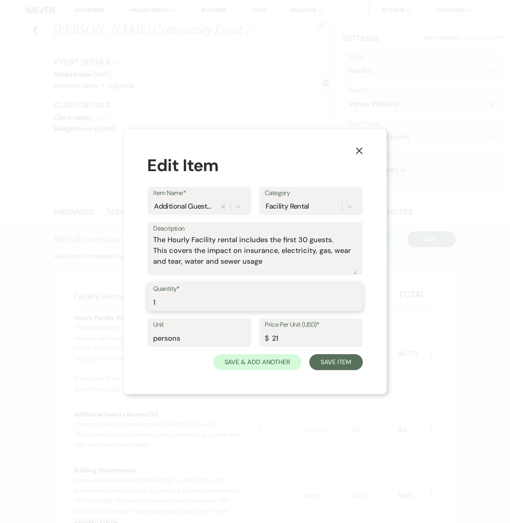
click at [140, 305] on div "X Edit Item Item Name* Additional Guests Beyond 30 Category Facility Rental Des…" at bounding box center [255, 261] width 263 height 265
type input "90"
click at [355, 356] on button "Save Item" at bounding box center [336, 362] width 53 height 16
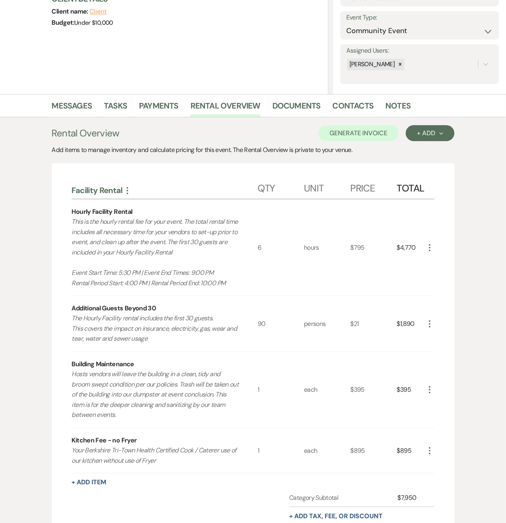
scroll to position [213, 0]
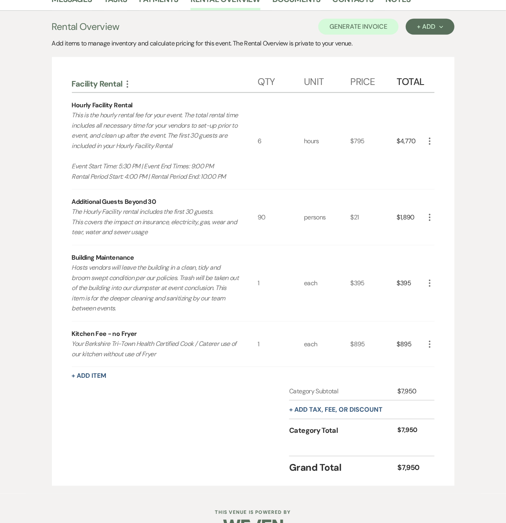
click at [429, 345] on icon "More" at bounding box center [430, 345] width 10 height 10
click at [433, 370] on button "X Delete" at bounding box center [446, 372] width 43 height 13
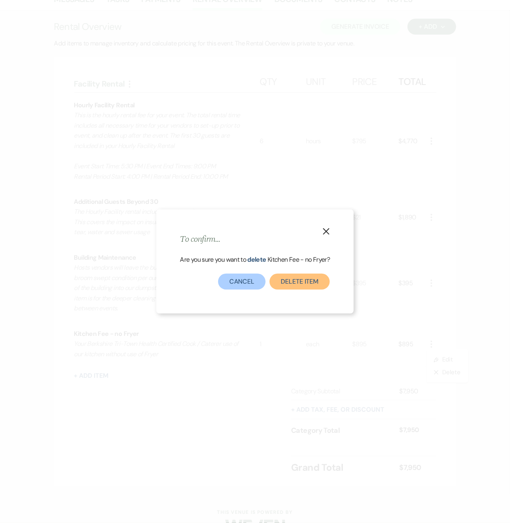
click at [291, 281] on button "Delete Item" at bounding box center [300, 282] width 60 height 16
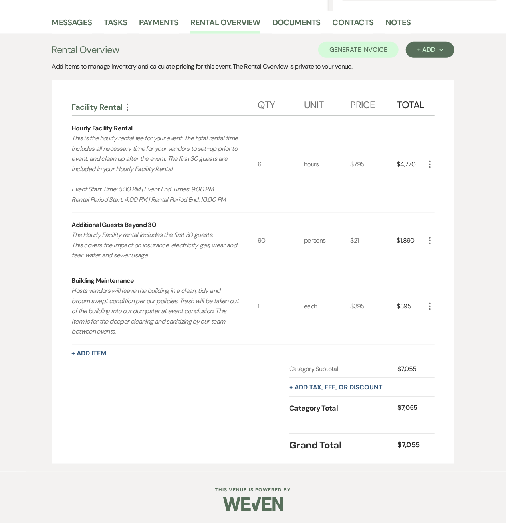
scroll to position [188, 0]
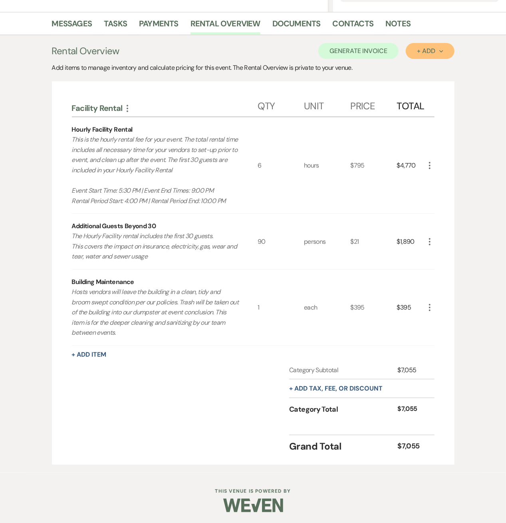
click at [417, 51] on div "+ Add Next" at bounding box center [430, 51] width 26 height 6
click at [415, 79] on button "Category" at bounding box center [426, 81] width 42 height 12
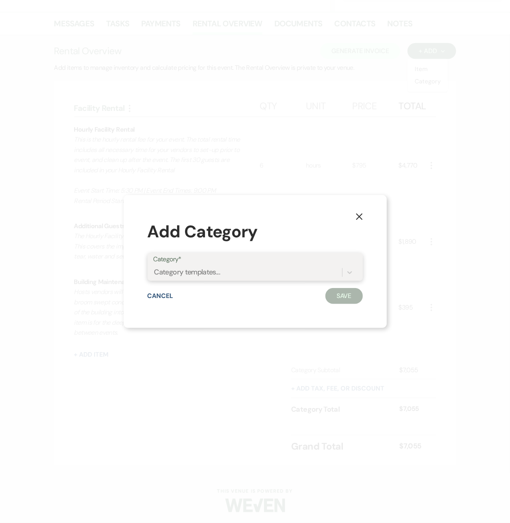
click at [244, 274] on div "Category templates..." at bounding box center [248, 273] width 189 height 14
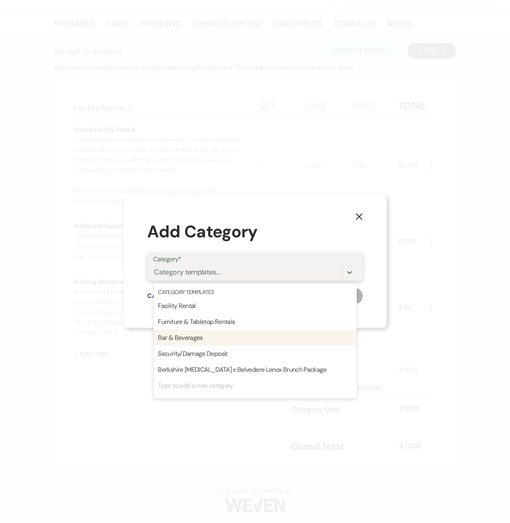
click at [229, 337] on div "Bar & Beverages" at bounding box center [256, 338] width 204 height 16
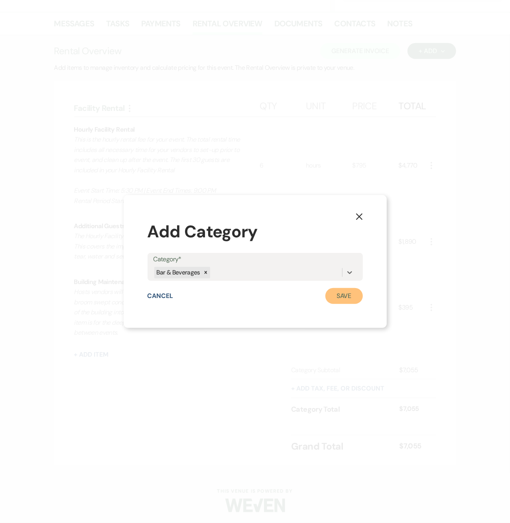
click at [344, 300] on button "Save" at bounding box center [345, 296] width 38 height 16
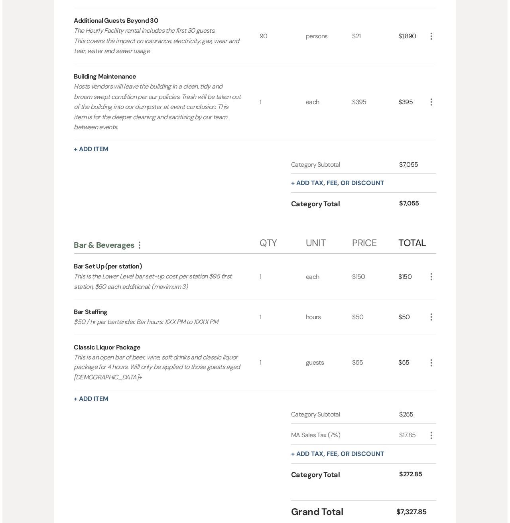
scroll to position [401, 0]
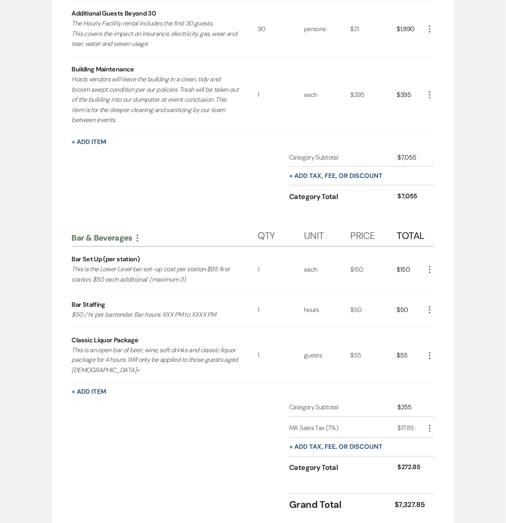
click at [429, 266] on use "button" at bounding box center [430, 269] width 2 height 7
click at [435, 283] on use "button" at bounding box center [435, 285] width 5 height 5
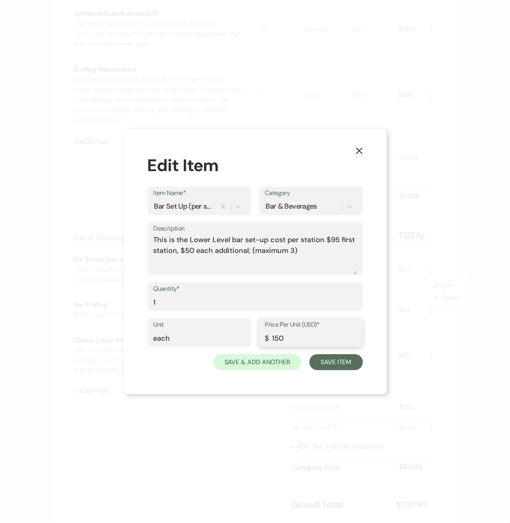
click at [288, 340] on input "150" at bounding box center [311, 339] width 92 height 16
click at [286, 339] on input "150" at bounding box center [311, 339] width 92 height 16
click at [264, 340] on div "Price Per Unit (USD)* $ 150" at bounding box center [311, 332] width 104 height 29
click at [281, 339] on input "150" at bounding box center [311, 339] width 92 height 16
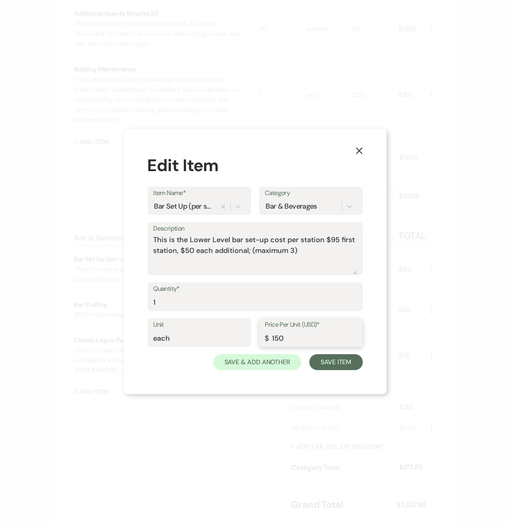
click at [288, 338] on input "150" at bounding box center [311, 339] width 92 height 16
drag, startPoint x: 277, startPoint y: 339, endPoint x: 271, endPoint y: 339, distance: 6.0
click at [271, 339] on input "150" at bounding box center [311, 339] width 92 height 16
type input "195"
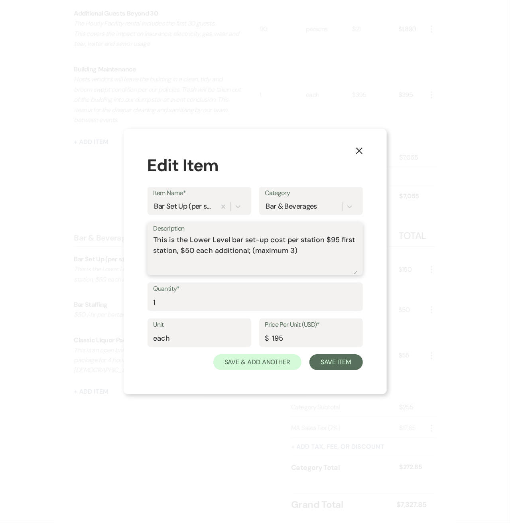
click at [336, 263] on textarea "This is the Lower Level bar set-up cost per station $95 first station, $50 each…" at bounding box center [256, 255] width 204 height 40
type textarea "This is the Lower Level bar set-up cost per station $95 first station, $50 each…"
click at [354, 358] on button "Save Item" at bounding box center [336, 362] width 53 height 16
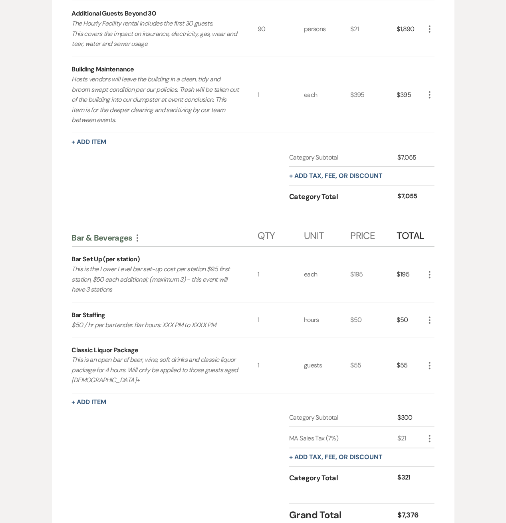
click at [428, 323] on icon "More" at bounding box center [430, 321] width 10 height 10
click at [436, 334] on icon "Pencil" at bounding box center [435, 336] width 5 height 6
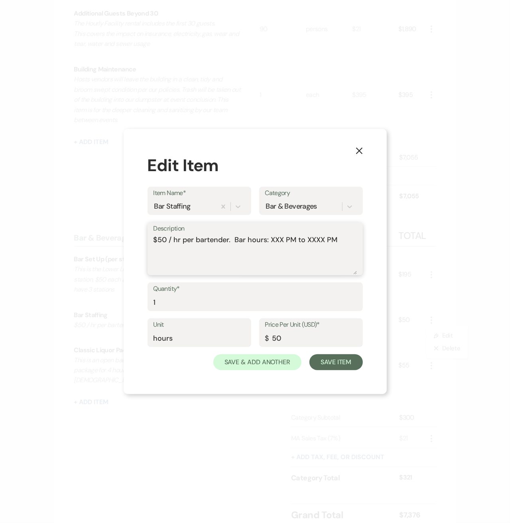
click at [277, 240] on textarea "$50 / hr per bartender. Bar hours: XXX PM to XXXX PM" at bounding box center [256, 255] width 204 height 40
click at [318, 261] on textarea "$50 / hr per bartender. Bar hours: 5:30 PM to 9:00 PM, 3.5 hours x 3 bartenders…" at bounding box center [256, 255] width 204 height 40
type textarea "$50 / hr per bartender. Bar hours: 5:30 PM to 9:00 PM, 3.5 hours x 3 bartenders…"
click at [186, 295] on input "1" at bounding box center [256, 303] width 204 height 16
drag, startPoint x: 169, startPoint y: 302, endPoint x: 155, endPoint y: 303, distance: 14.0
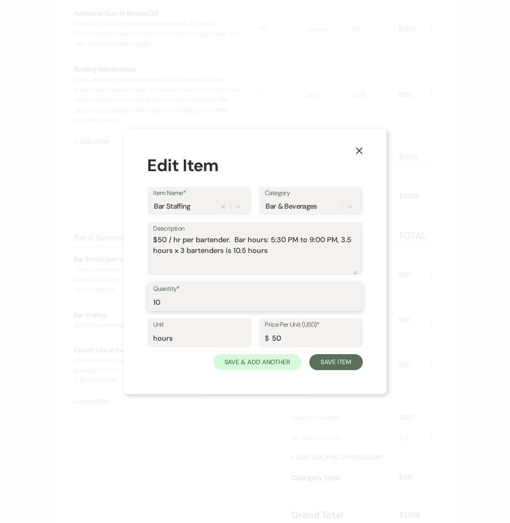
click at [155, 303] on input "10" at bounding box center [256, 303] width 204 height 16
type input "11"
click at [322, 358] on button "Save Item" at bounding box center [336, 362] width 53 height 16
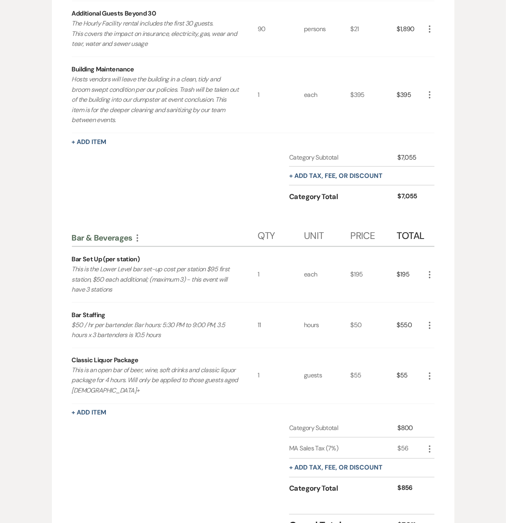
click at [430, 374] on icon "More" at bounding box center [430, 377] width 10 height 10
click at [437, 402] on use "button" at bounding box center [435, 404] width 4 height 4
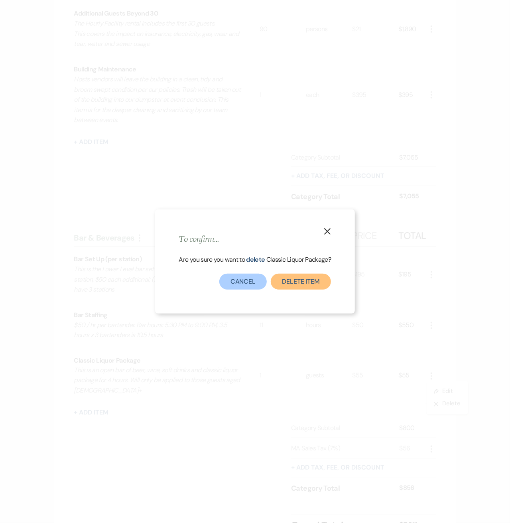
click at [299, 287] on button "Delete Item" at bounding box center [301, 282] width 60 height 16
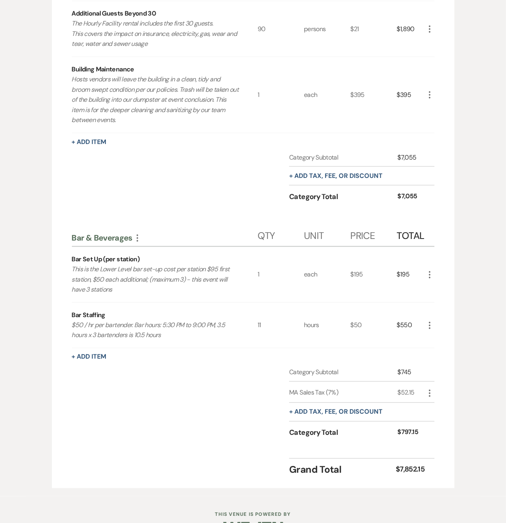
click at [430, 274] on use "button" at bounding box center [430, 274] width 2 height 7
click at [437, 288] on icon "Pencil" at bounding box center [435, 291] width 5 height 6
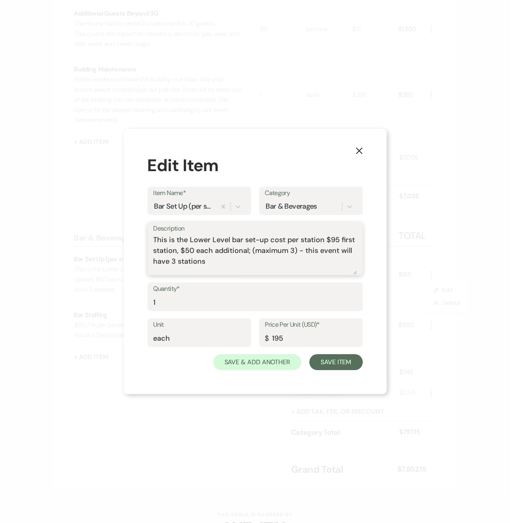
click at [234, 263] on textarea "This is the Lower Level bar set-up cost per station $95 first station, $50 each…" at bounding box center [256, 255] width 204 height 40
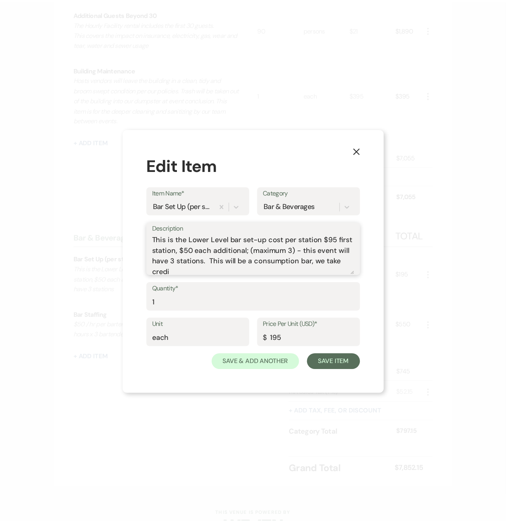
scroll to position [2, 0]
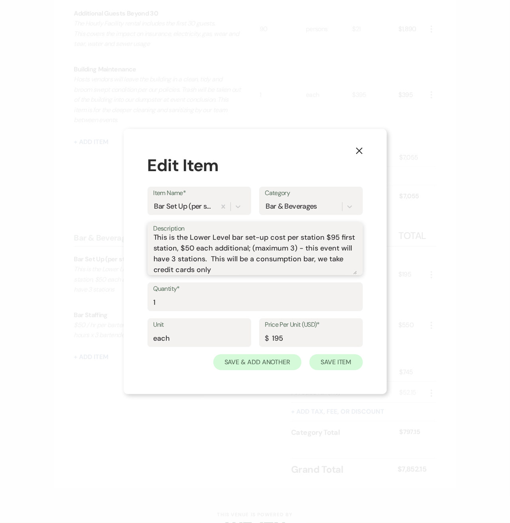
type textarea "This is the Lower Level bar set-up cost per station $95 first station, $50 each…"
click at [333, 361] on button "Save Item" at bounding box center [336, 362] width 53 height 16
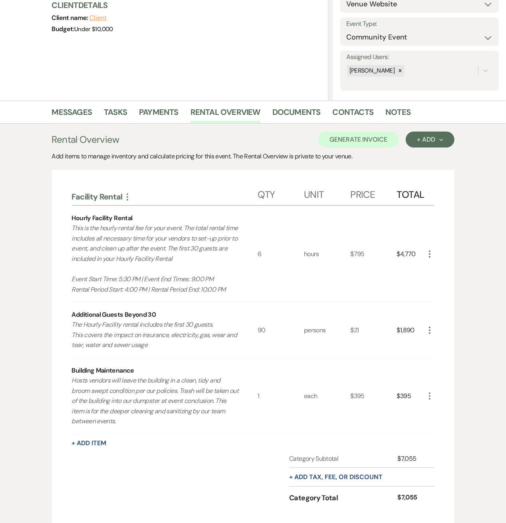
scroll to position [213, 0]
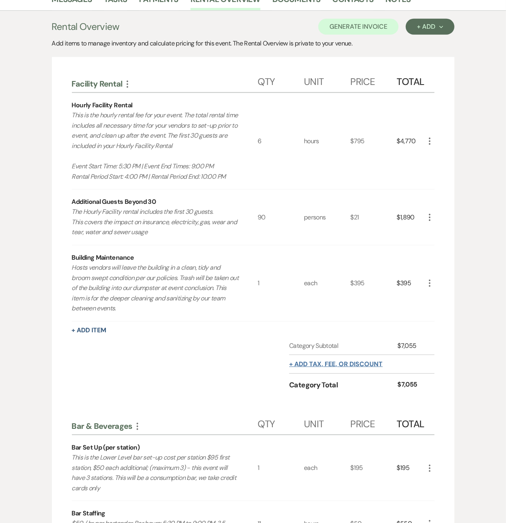
click at [372, 362] on button "+ Add tax, fee, or discount" at bounding box center [335, 364] width 93 height 6
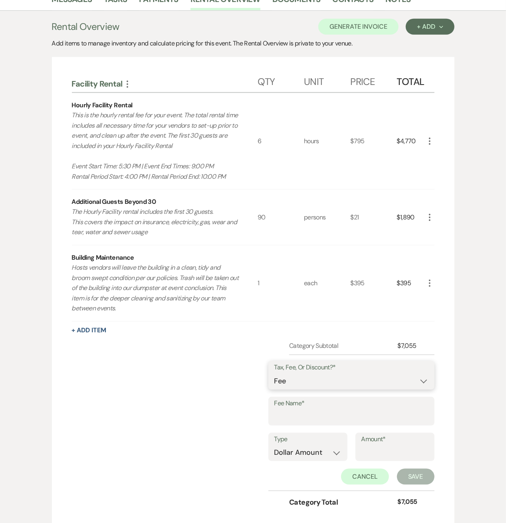
click at [349, 380] on select "Fee Discount Tax" at bounding box center [351, 382] width 154 height 16
select select "2"
click at [281, 374] on select "Fee Discount Tax" at bounding box center [351, 382] width 154 height 16
click at [324, 410] on input "Fee Name*" at bounding box center [351, 417] width 154 height 16
click at [328, 415] on input "Event Within 90 Days" at bounding box center [351, 417] width 154 height 16
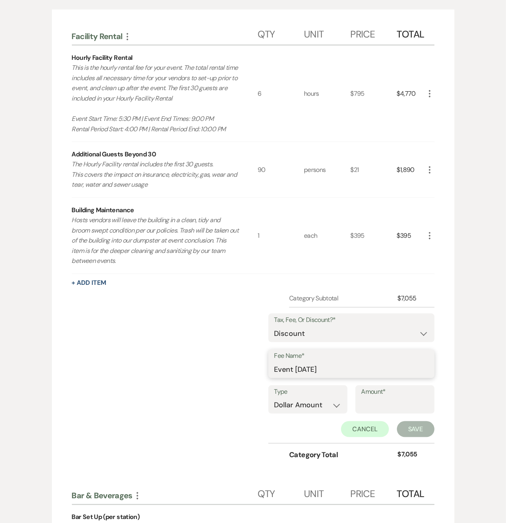
scroll to position [319, 0]
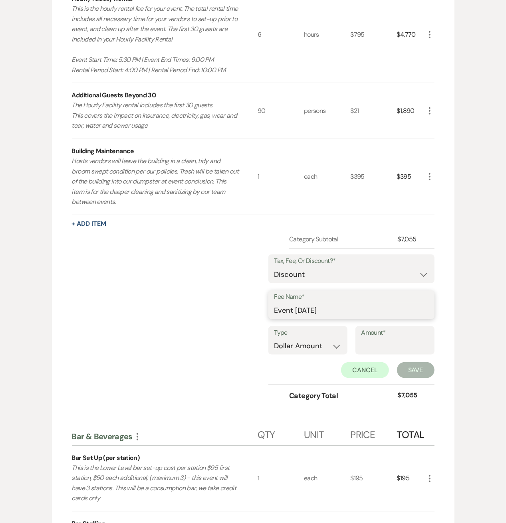
click at [338, 307] on input "Event Within 90 Days" at bounding box center [351, 311] width 154 height 16
click at [333, 308] on input "Event Within 90 Days" at bounding box center [351, 311] width 154 height 16
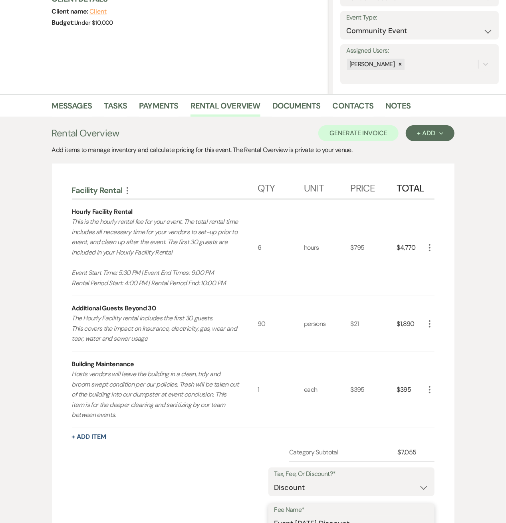
scroll to position [213, 0]
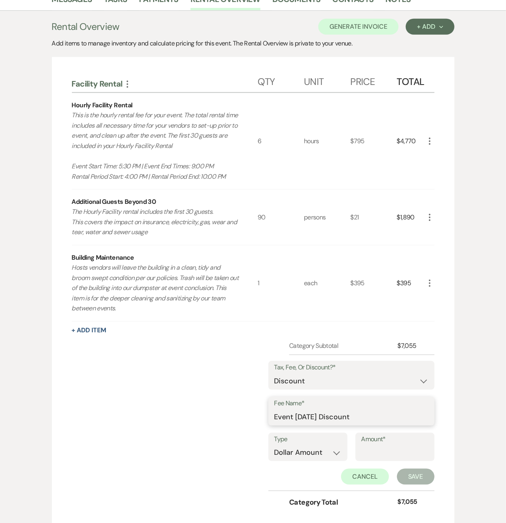
type input "Event Within 14 Days Discount"
click at [391, 451] on input "Amount*" at bounding box center [394, 453] width 67 height 16
type input "3470"
click at [411, 471] on button "Save" at bounding box center [416, 477] width 38 height 16
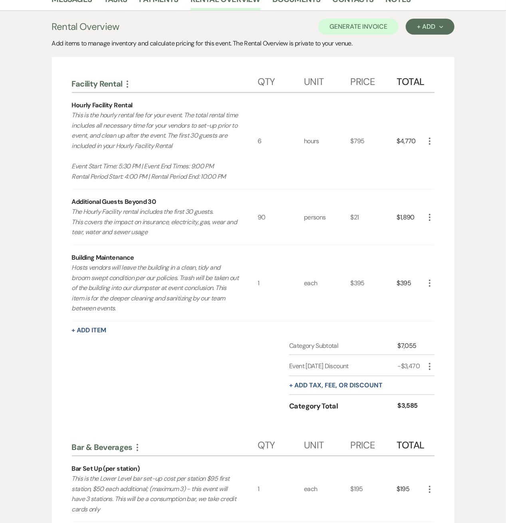
click at [430, 366] on use "button" at bounding box center [430, 366] width 2 height 7
click at [438, 380] on button "Pencil Edit" at bounding box center [446, 382] width 42 height 13
select select "2"
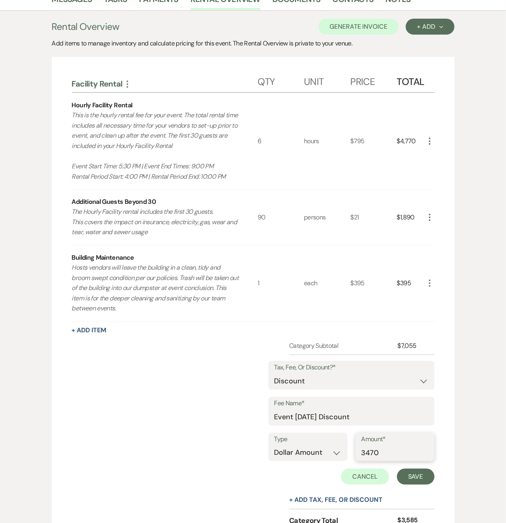
click at [373, 455] on input "3470" at bounding box center [394, 453] width 67 height 16
type input "3270"
click at [415, 469] on button "Save" at bounding box center [416, 477] width 38 height 16
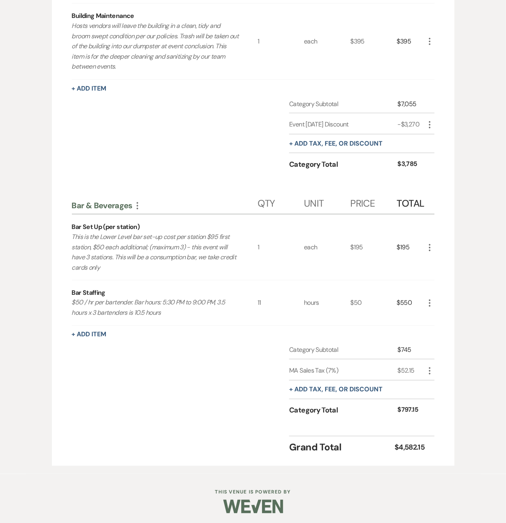
scroll to position [0, 0]
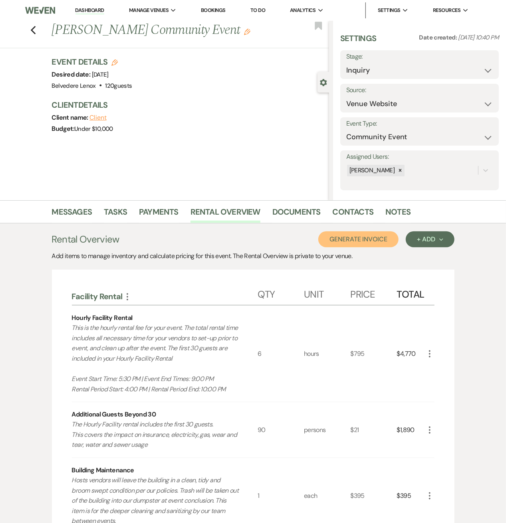
click at [382, 238] on button "Generate Invoice" at bounding box center [358, 239] width 80 height 16
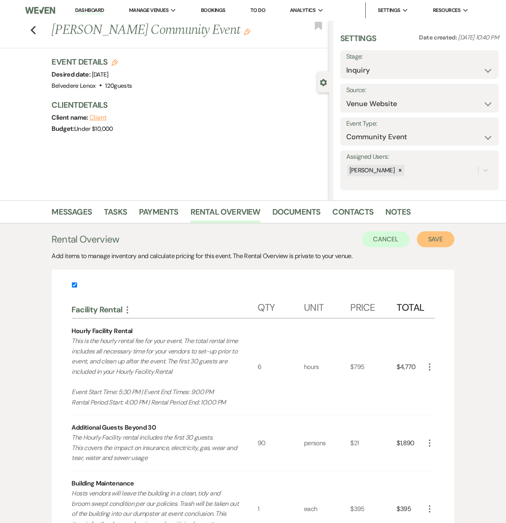
click at [450, 233] on button "Save" at bounding box center [436, 239] width 38 height 16
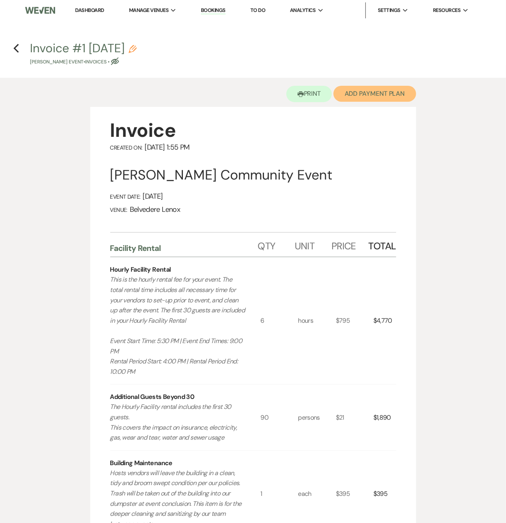
click at [355, 96] on button "Add Payment Plan" at bounding box center [374, 94] width 83 height 16
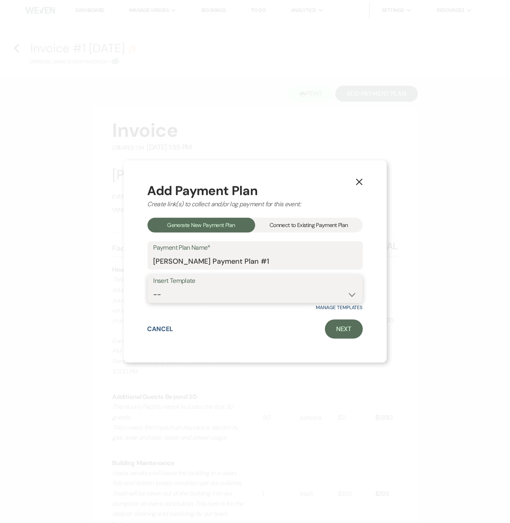
click at [208, 301] on select "-- Event Within 90 Days Event Within 180 Days Event More than 180 Days" at bounding box center [256, 295] width 204 height 16
select select "419"
click at [154, 287] on select "-- Event Within 90 Days Event Within 180 Days Event More than 180 Days" at bounding box center [256, 295] width 204 height 16
click at [333, 332] on link "Next" at bounding box center [344, 329] width 38 height 19
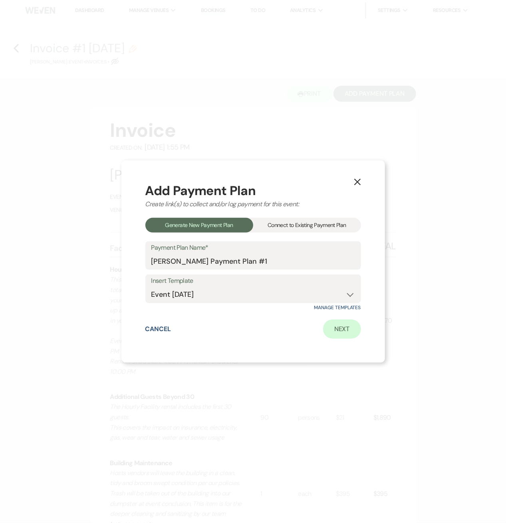
select select "28903"
select select "2"
select select "percentage"
select select "true"
select select "client"
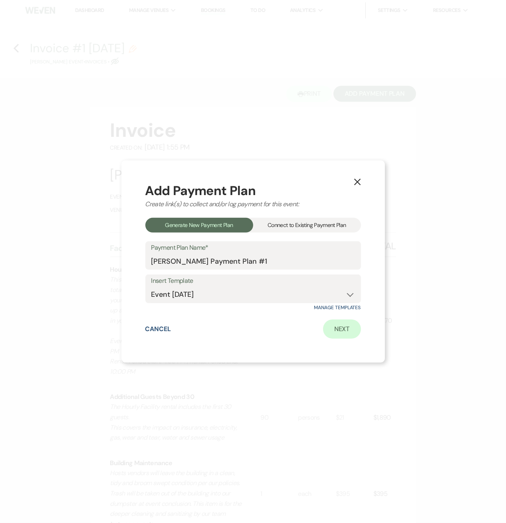
select select "weeks"
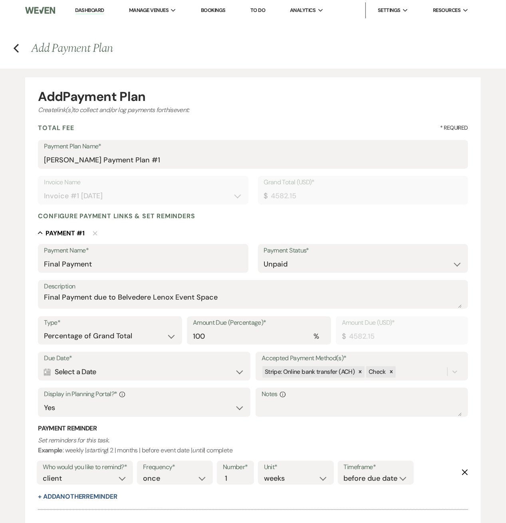
click at [93, 376] on div "Calendar Select a Date Expand" at bounding box center [144, 372] width 200 height 16
select select "day"
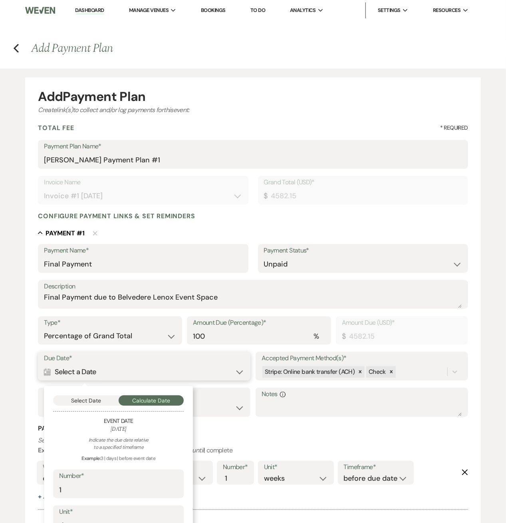
click at [86, 398] on button "Select Date" at bounding box center [85, 401] width 65 height 10
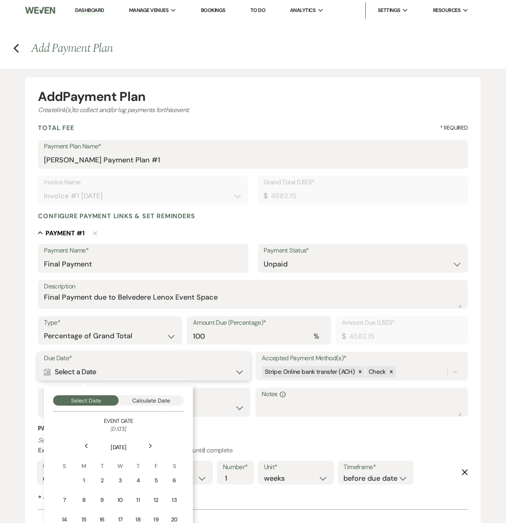
scroll to position [83, 0]
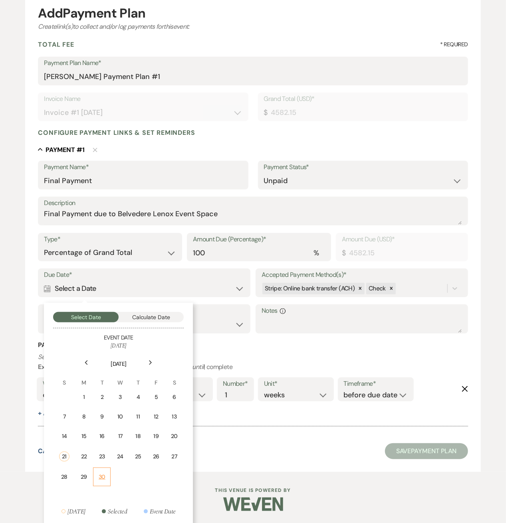
click at [100, 473] on div "30" at bounding box center [101, 477] width 7 height 8
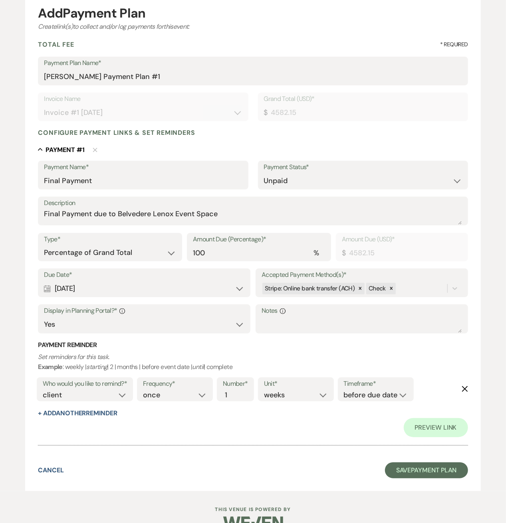
click at [156, 288] on div "Calendar Sep 30, 2025 Expand" at bounding box center [144, 289] width 200 height 16
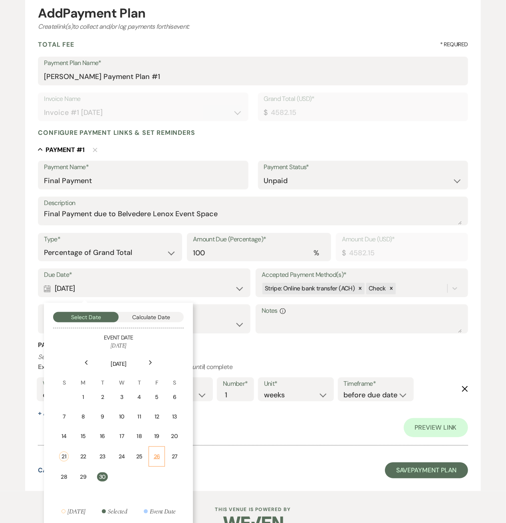
click at [157, 453] on div "26" at bounding box center [157, 457] width 6 height 8
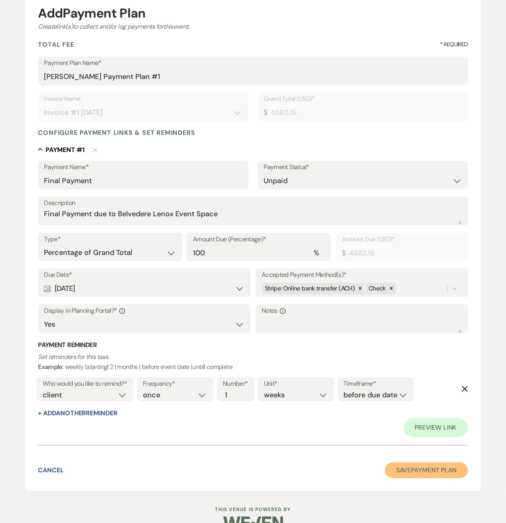
click at [425, 471] on button "Save Payment Plan" at bounding box center [426, 471] width 83 height 16
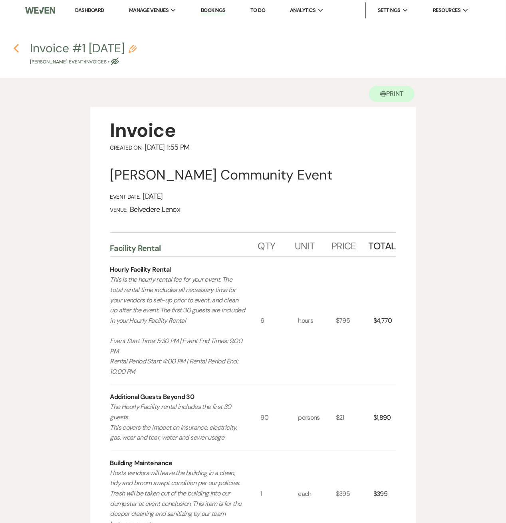
click at [16, 48] on icon "Previous" at bounding box center [16, 49] width 6 height 10
select select "5"
select select "7"
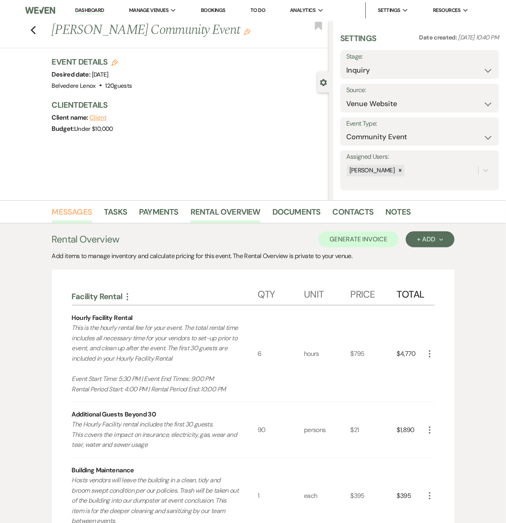
click at [76, 210] on link "Messages" at bounding box center [72, 215] width 40 height 18
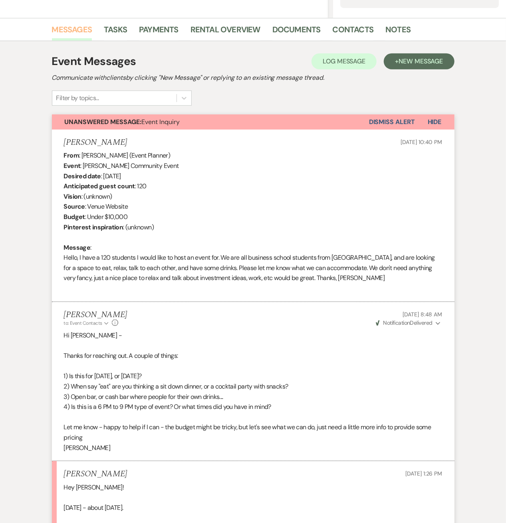
scroll to position [419, 0]
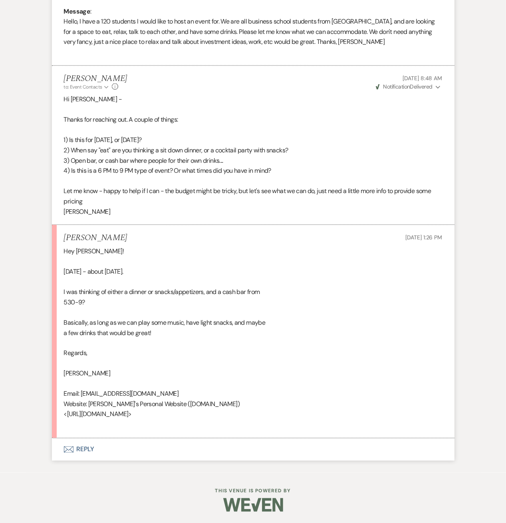
click at [82, 451] on button "Envelope Reply" at bounding box center [253, 450] width 402 height 22
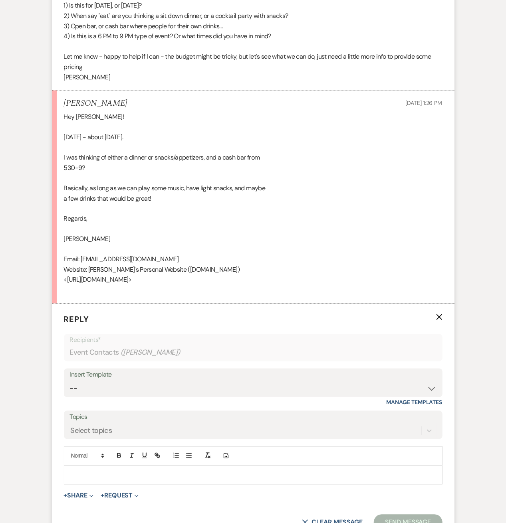
scroll to position [631, 0]
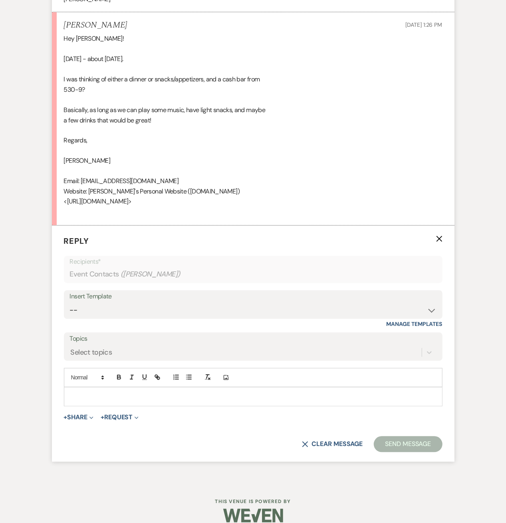
click at [101, 395] on p at bounding box center [253, 397] width 366 height 9
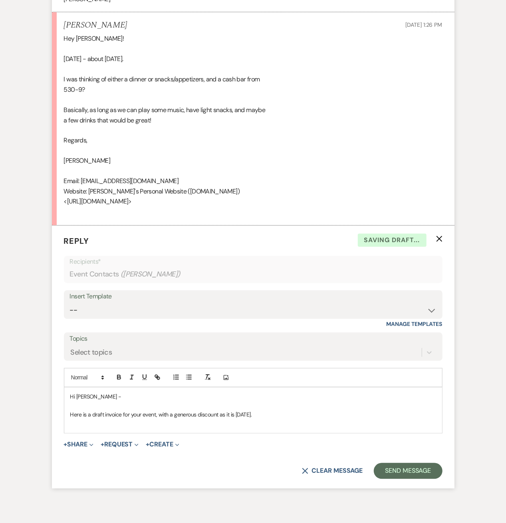
click at [94, 423] on p at bounding box center [253, 423] width 366 height 9
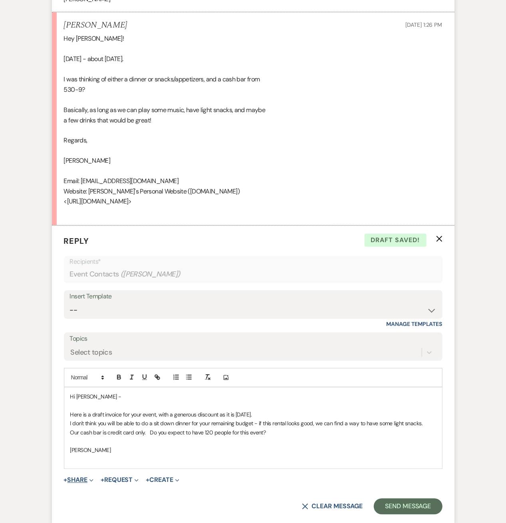
click at [84, 480] on button "+ Share Expand" at bounding box center [79, 480] width 30 height 6
click at [97, 495] on span "Doc Upload Documents" at bounding box center [95, 496] width 45 height 8
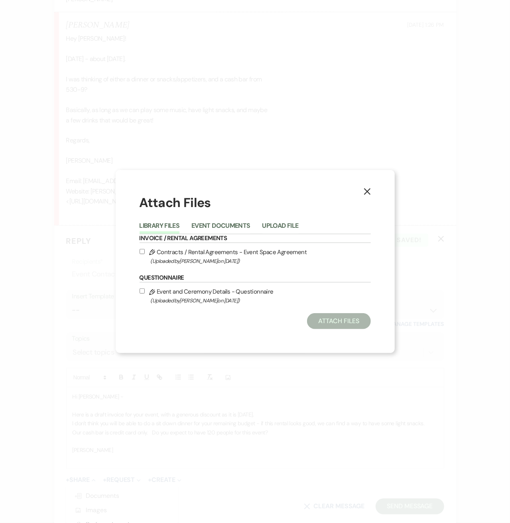
click at [224, 221] on li "Event Documents" at bounding box center [227, 227] width 71 height 13
click at [211, 230] on button "Event Documents" at bounding box center [221, 228] width 59 height 11
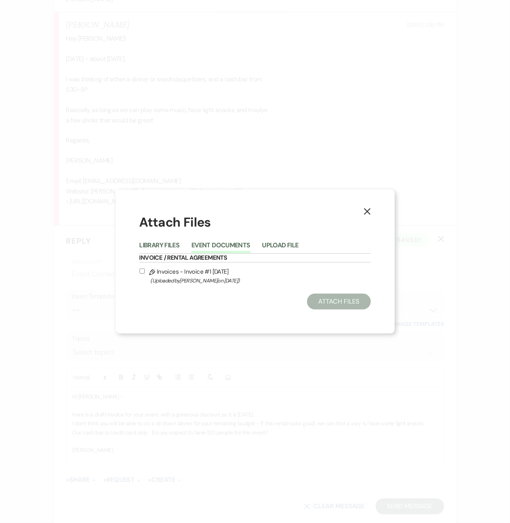
click at [164, 276] on label "Pencil Invoices - Invoice #1 9-21-2025 (Uploaded by Scott Shortt on Sep 21st, 2…" at bounding box center [255, 276] width 231 height 19
click at [145, 274] on input "Pencil Invoices - Invoice #1 9-21-2025 (Uploaded by Scott Shortt on Sep 21st, 2…" at bounding box center [142, 271] width 5 height 5
checkbox input "true"
click at [323, 300] on button "Attach Files" at bounding box center [338, 302] width 63 height 16
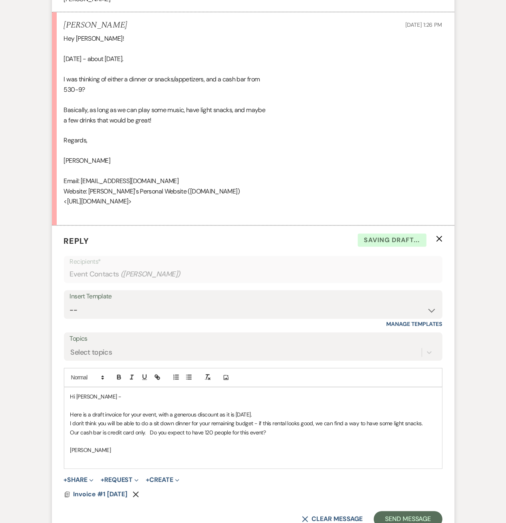
click at [276, 437] on p at bounding box center [253, 441] width 366 height 9
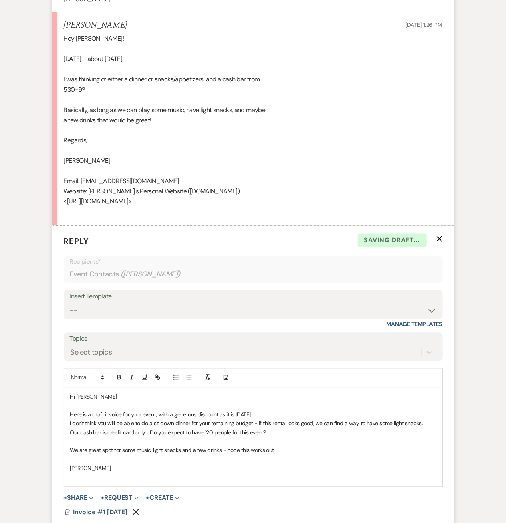
scroll to position [735, 0]
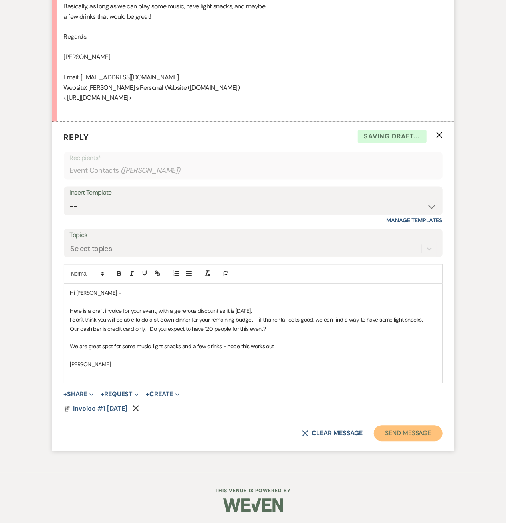
click at [396, 431] on button "Send Message" at bounding box center [408, 434] width 68 height 16
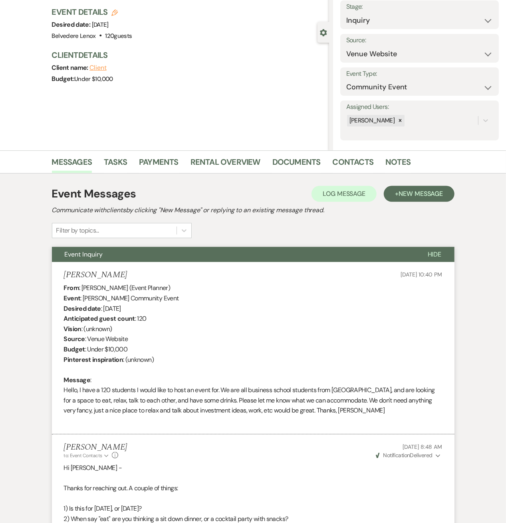
scroll to position [0, 0]
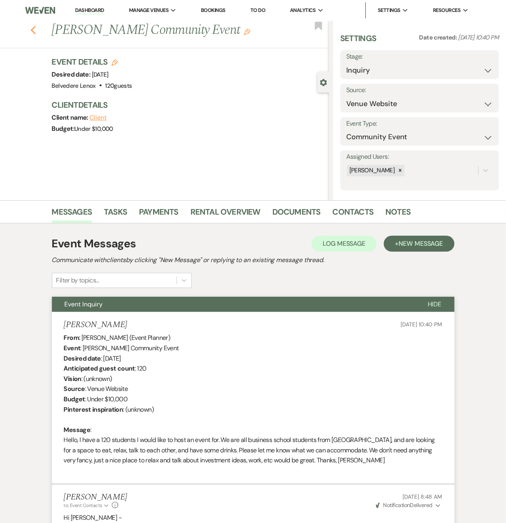
click at [36, 30] on icon "Previous" at bounding box center [33, 31] width 6 height 10
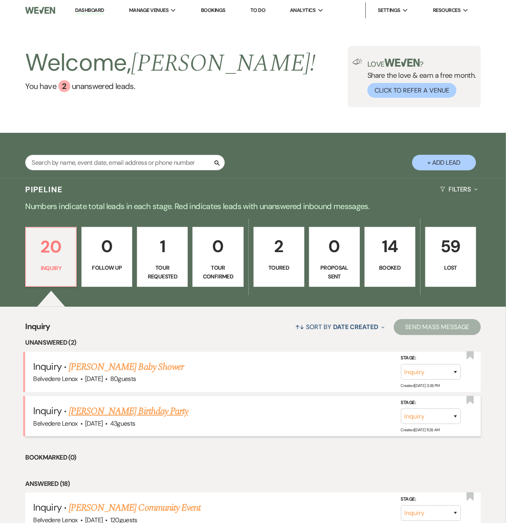
click at [113, 409] on link "[PERSON_NAME] Birthday Party" at bounding box center [128, 411] width 119 height 14
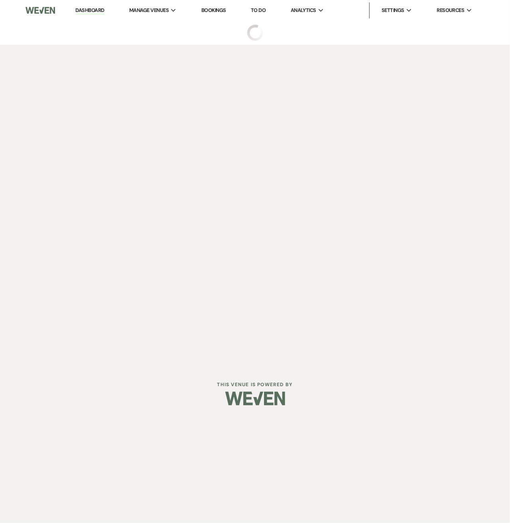
select select "12"
select select "4"
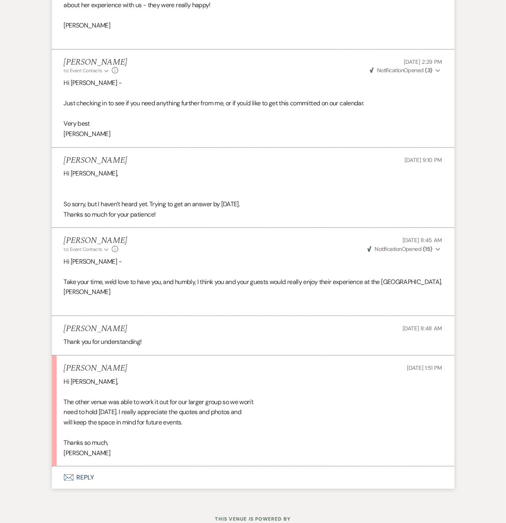
scroll to position [1278, 0]
click at [85, 475] on button "Envelope Reply" at bounding box center [253, 477] width 402 height 22
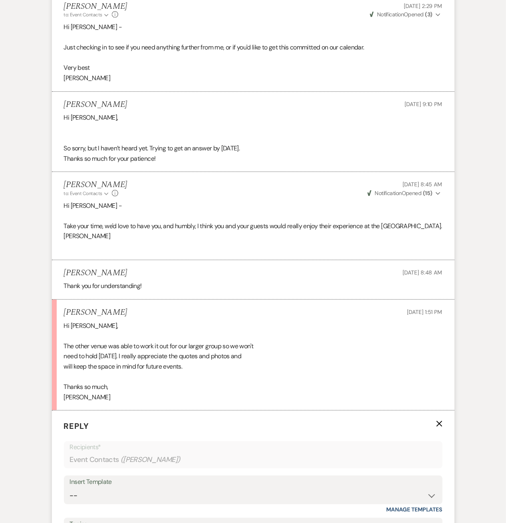
scroll to position [1527, 0]
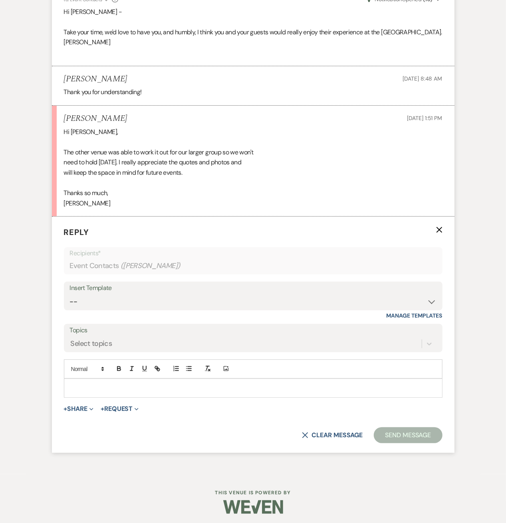
click at [76, 384] on p at bounding box center [253, 388] width 366 height 9
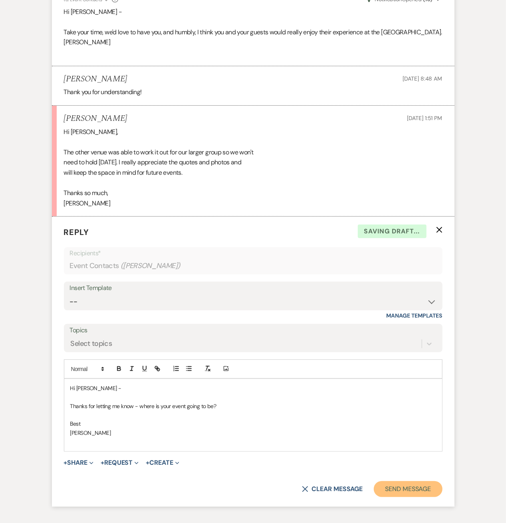
click at [405, 489] on button "Send Message" at bounding box center [408, 489] width 68 height 16
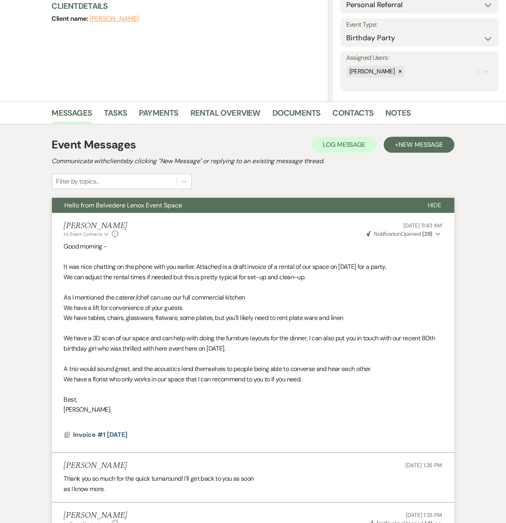
scroll to position [0, 0]
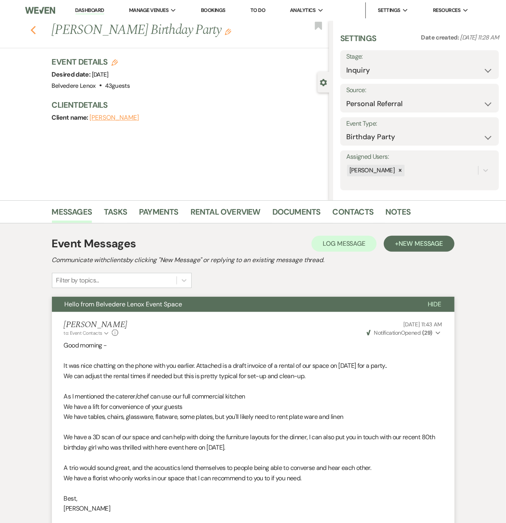
click at [36, 34] on icon "Previous" at bounding box center [33, 31] width 6 height 10
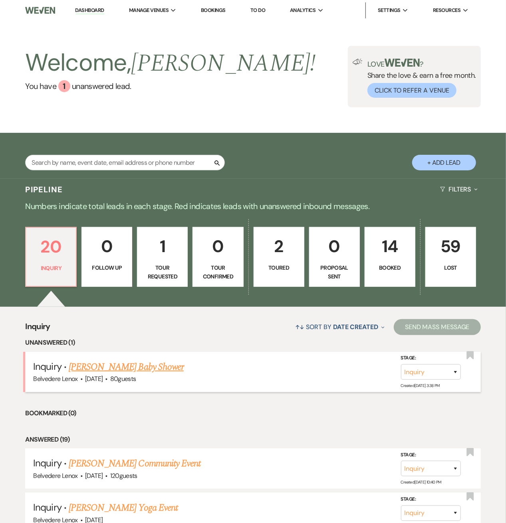
click at [165, 364] on link "[PERSON_NAME] Baby Shower" at bounding box center [126, 367] width 115 height 14
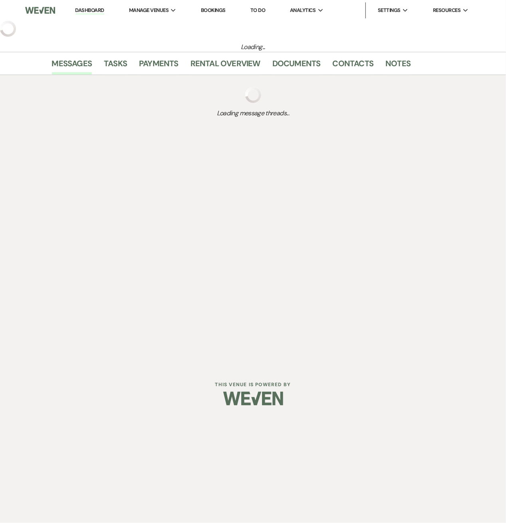
select select "5"
select select "3"
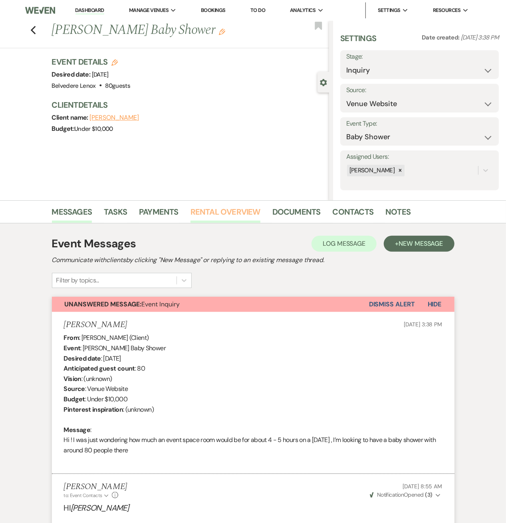
click at [253, 212] on link "Rental Overview" at bounding box center [225, 215] width 70 height 18
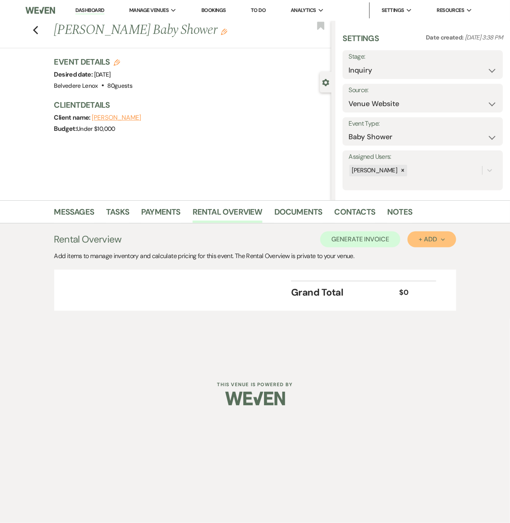
click at [433, 241] on div "+ Add Next" at bounding box center [432, 239] width 26 height 6
click at [429, 267] on button "Category" at bounding box center [429, 270] width 42 height 12
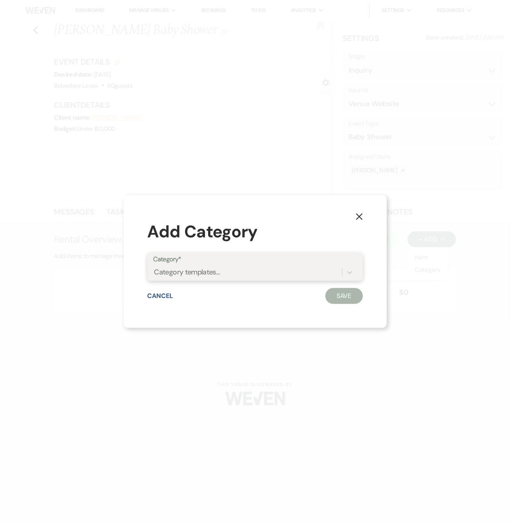
click at [252, 269] on div "Category templates..." at bounding box center [248, 273] width 189 height 14
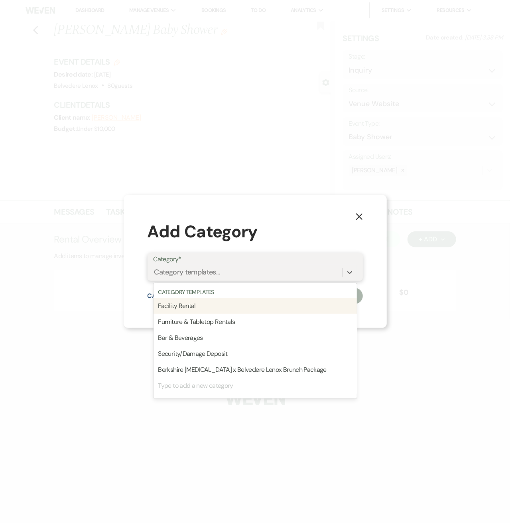
click at [234, 307] on div "Facility Rental" at bounding box center [256, 306] width 204 height 16
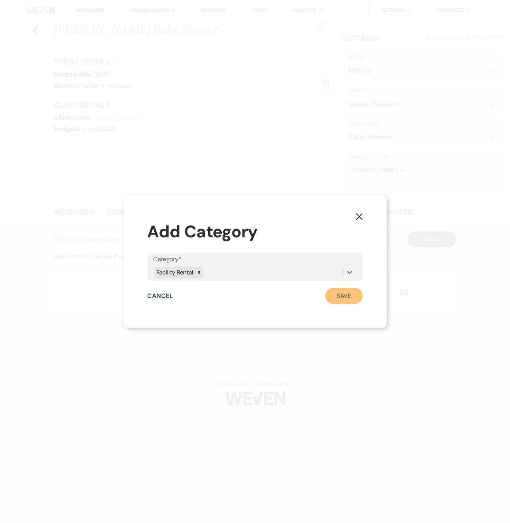
click at [357, 295] on button "Save" at bounding box center [345, 296] width 38 height 16
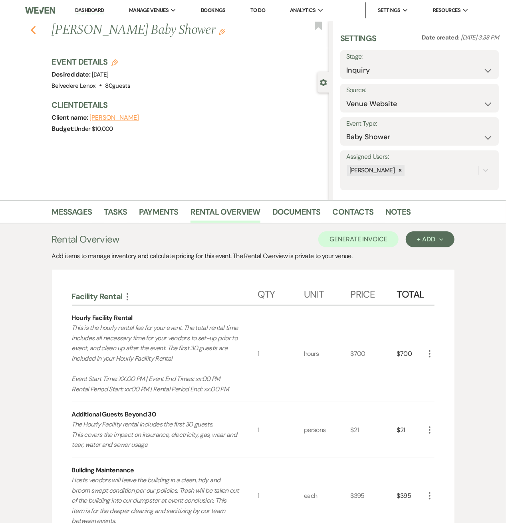
click at [36, 32] on icon "Previous" at bounding box center [33, 31] width 6 height 10
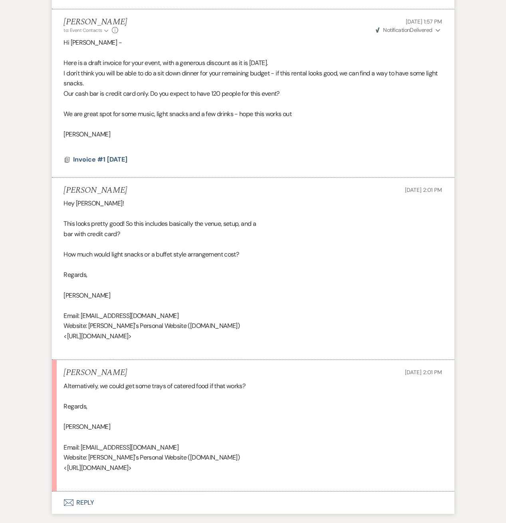
scroll to position [849, 0]
click at [90, 499] on button "Envelope Reply" at bounding box center [253, 502] width 402 height 22
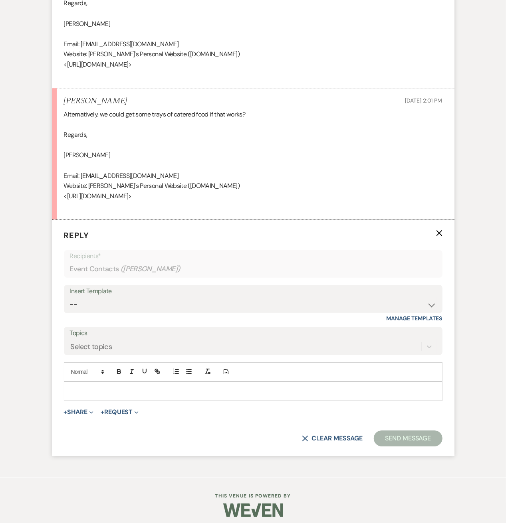
scroll to position [1124, 0]
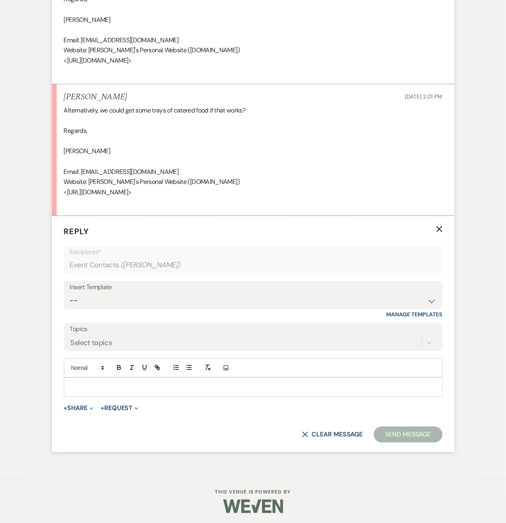
click at [94, 384] on p at bounding box center [253, 387] width 366 height 9
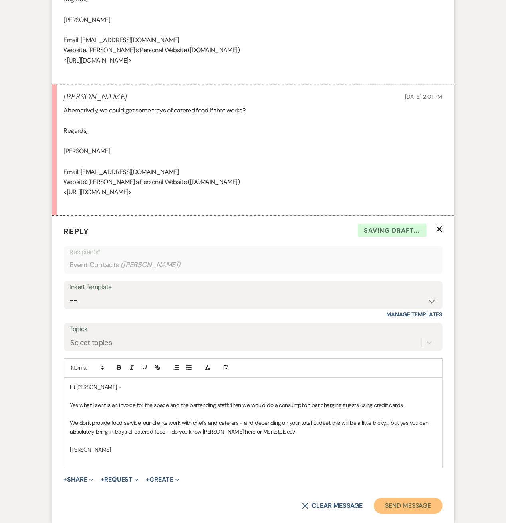
click at [407, 499] on button "Send Message" at bounding box center [408, 506] width 68 height 16
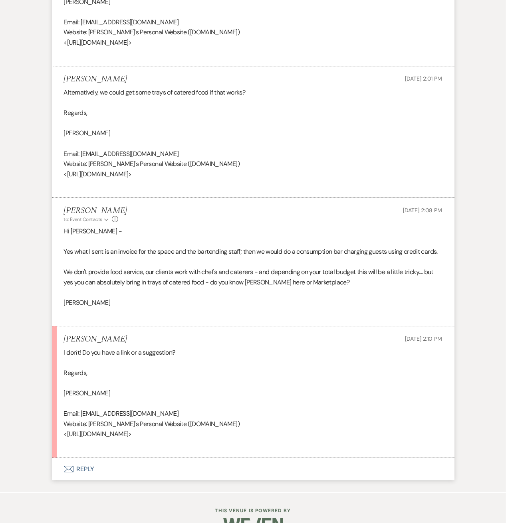
scroll to position [1161, 0]
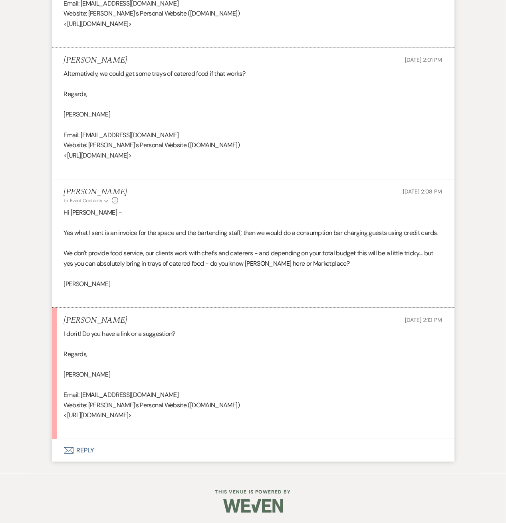
click at [89, 443] on button "Envelope Reply" at bounding box center [253, 450] width 402 height 22
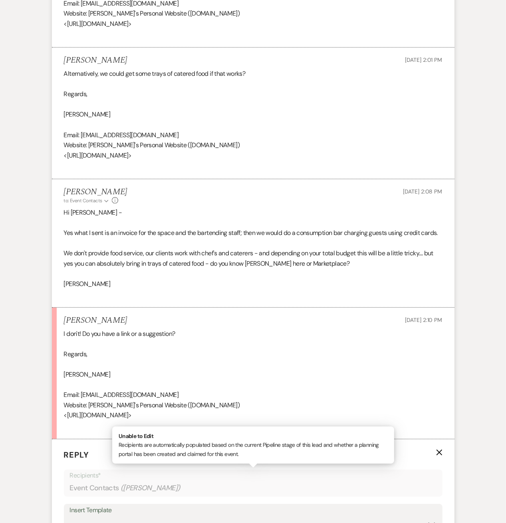
scroll to position [1384, 0]
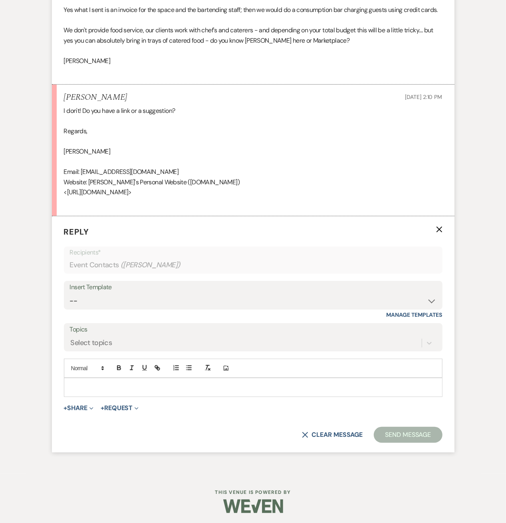
click at [96, 385] on p at bounding box center [253, 387] width 366 height 9
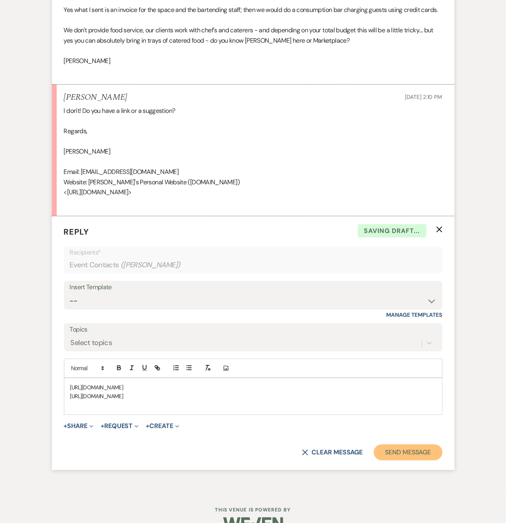
click at [410, 457] on button "Send Message" at bounding box center [408, 453] width 68 height 16
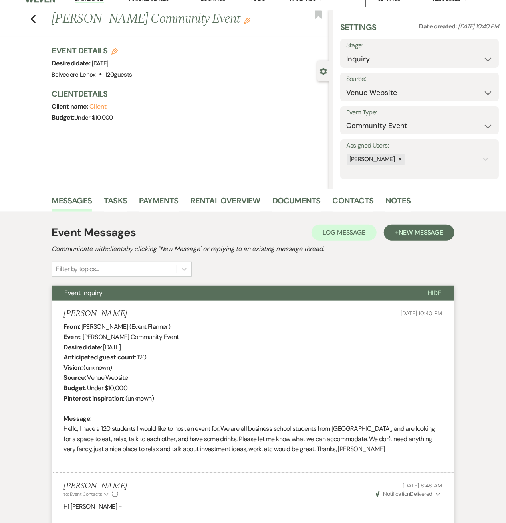
scroll to position [0, 0]
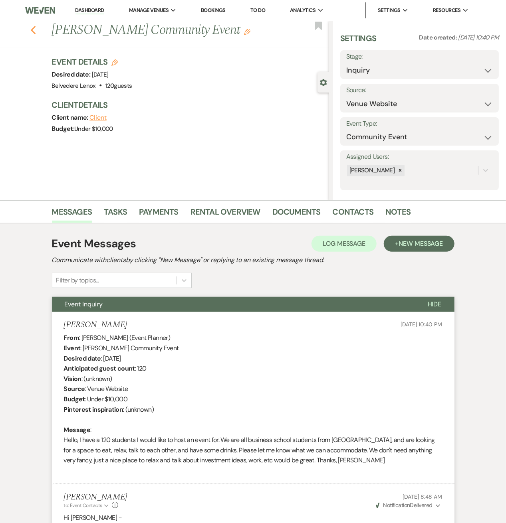
click at [33, 28] on icon "Previous" at bounding box center [33, 31] width 6 height 10
